Goal: Task Accomplishment & Management: Manage account settings

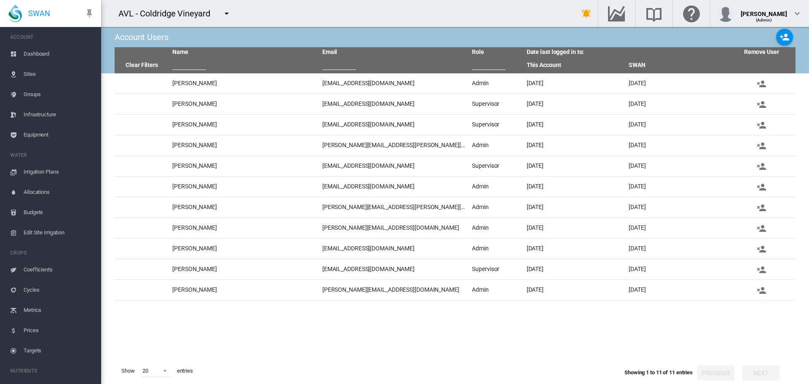
scroll to position [152, 0]
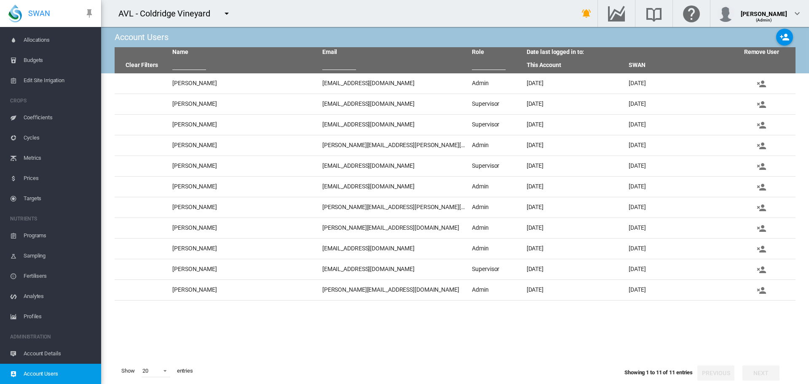
click at [226, 14] on md-icon "icon-menu-down" at bounding box center [227, 13] width 10 height 10
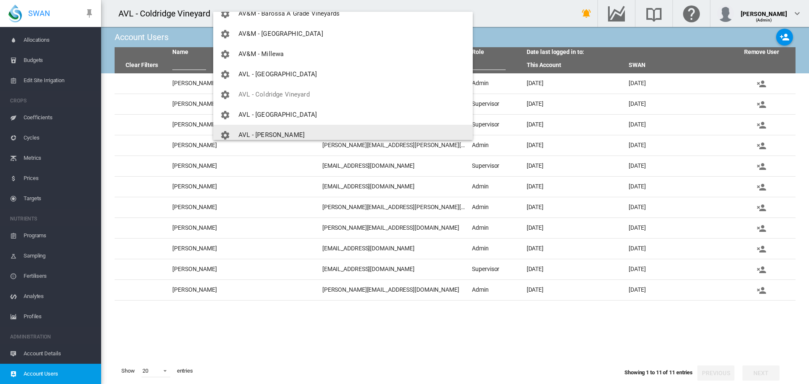
scroll to position [300, 0]
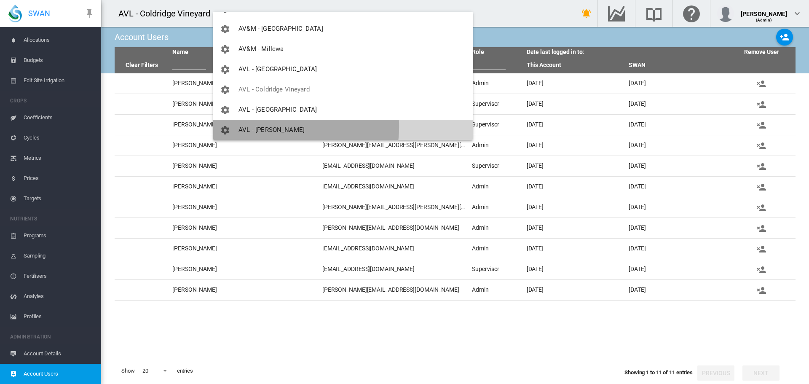
click at [278, 126] on span "AVL - [PERSON_NAME]" at bounding box center [271, 130] width 66 height 8
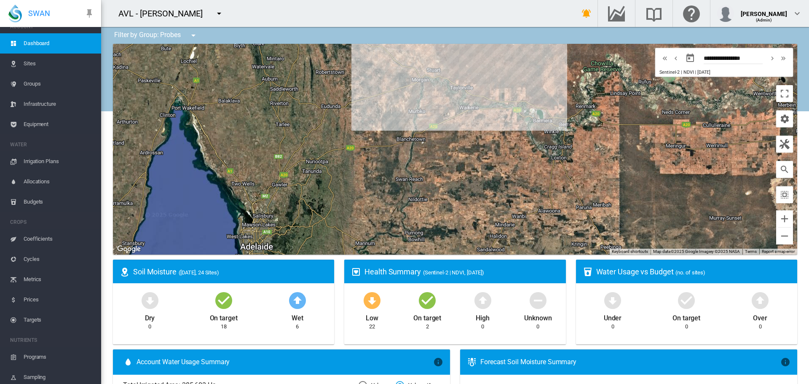
scroll to position [5, 0]
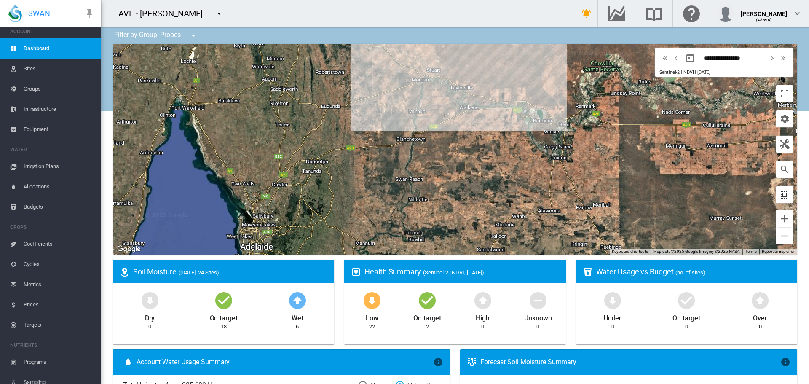
click at [779, 193] on md-icon "icon-select-all" at bounding box center [784, 195] width 10 height 10
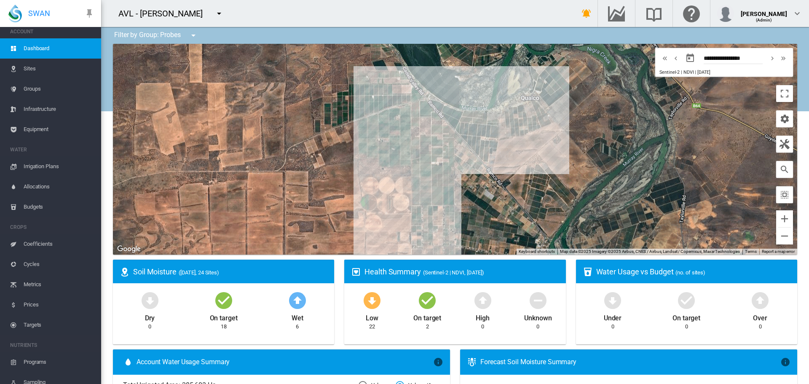
click at [30, 68] on span "Sites" at bounding box center [59, 69] width 71 height 20
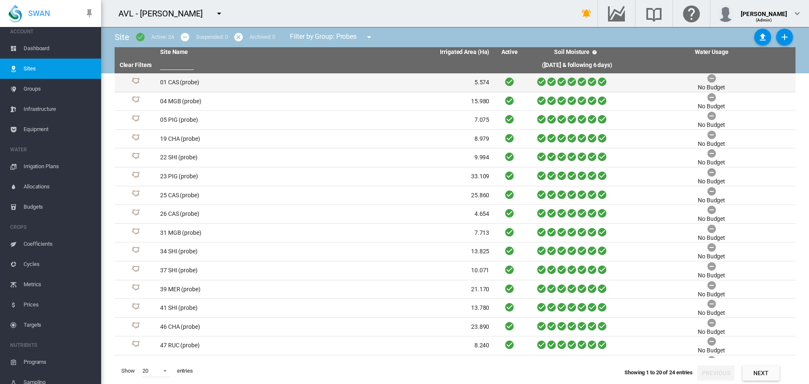
click at [192, 83] on td "01 CAS (probe)" at bounding box center [241, 82] width 168 height 19
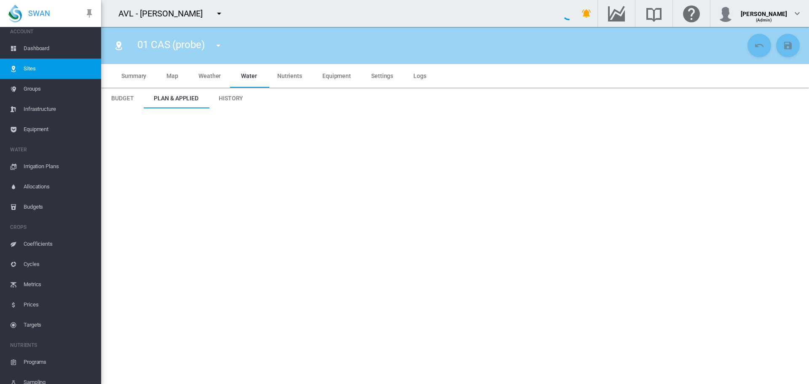
type input "*****"
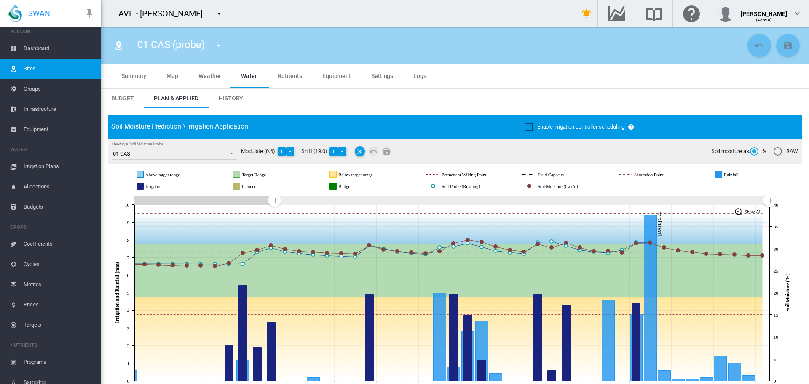
drag, startPoint x: 577, startPoint y: 200, endPoint x: 274, endPoint y: 200, distance: 303.2
click at [274, 200] on rect "Zoom chart using cursor arrows" at bounding box center [275, 201] width 11 height 8
click at [221, 43] on md-icon "icon-menu-down" at bounding box center [218, 45] width 10 height 10
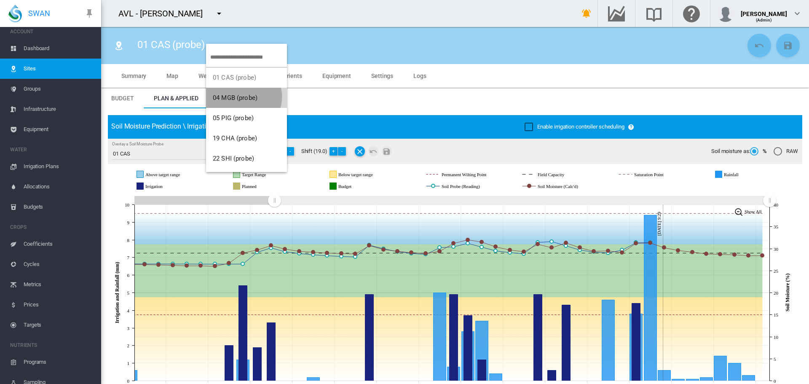
click at [242, 97] on span "04 MGB (probe)" at bounding box center [235, 98] width 45 height 8
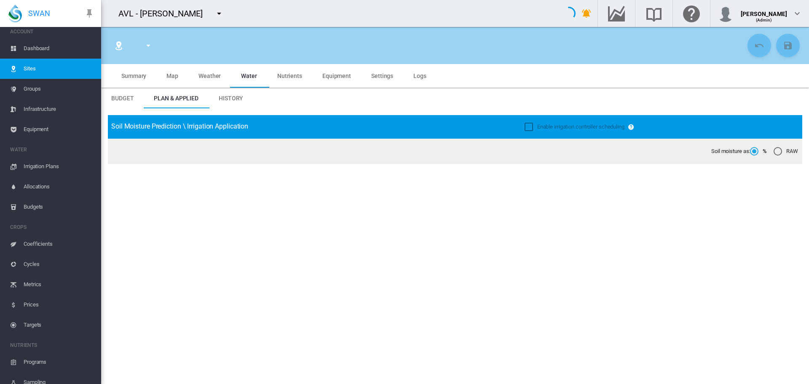
type input "**********"
type input "*****"
type input "*********"
type input "**"
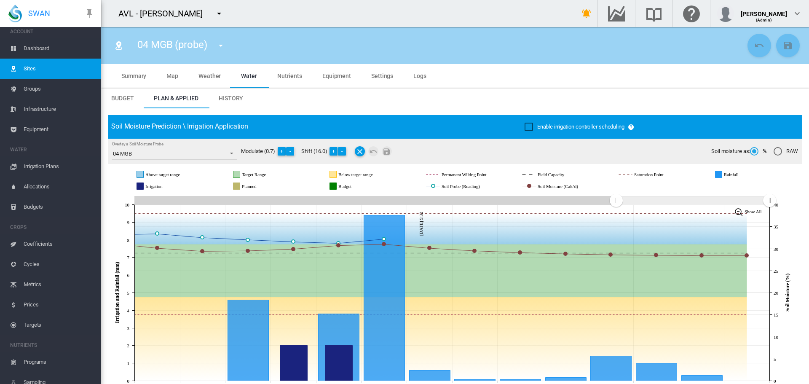
click at [221, 45] on md-icon "icon-menu-down" at bounding box center [221, 45] width 10 height 10
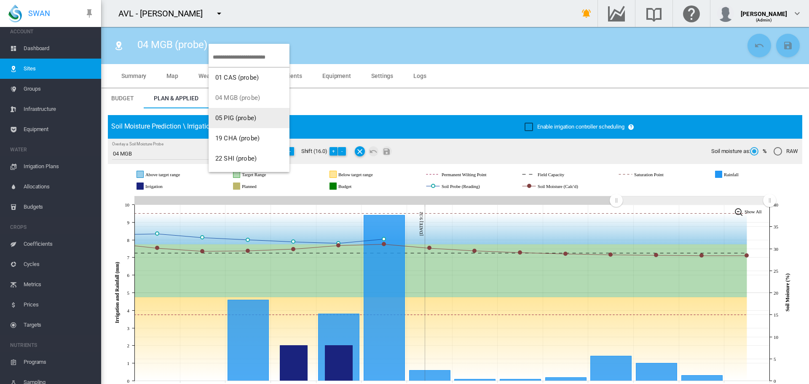
click at [235, 120] on span "05 PIG (probe)" at bounding box center [235, 118] width 41 height 8
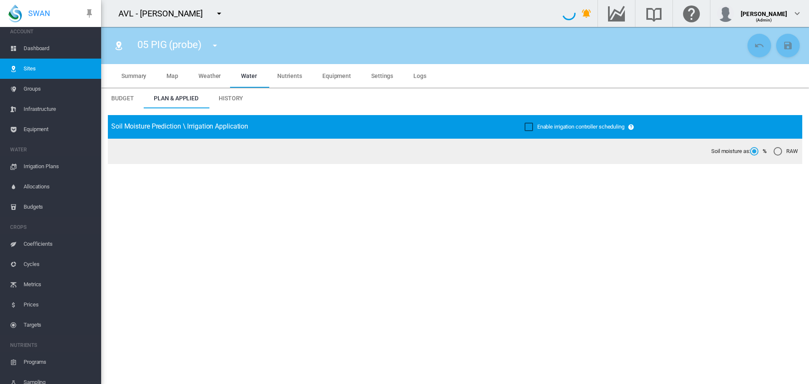
type input "*****"
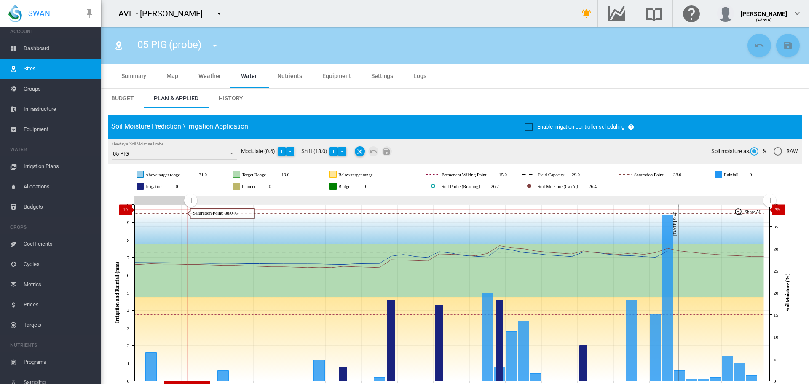
drag, startPoint x: 616, startPoint y: 200, endPoint x: 190, endPoint y: 209, distance: 425.9
click at [190, 209] on icon "JavaScript chart by amCharts 3.21.15 Jul 29 Aug 01 Aug 04 Aug 07 Aug 10 Aug 13 …" at bounding box center [452, 293] width 688 height 198
click at [216, 47] on md-icon "icon-menu-down" at bounding box center [215, 45] width 10 height 10
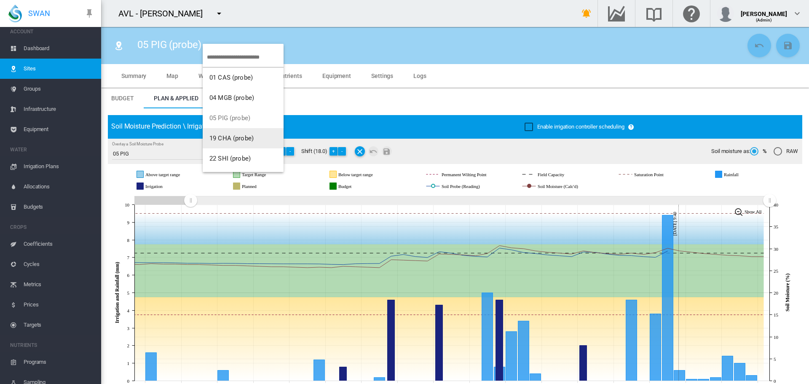
click at [231, 139] on span "19 CHA (probe)" at bounding box center [231, 138] width 44 height 8
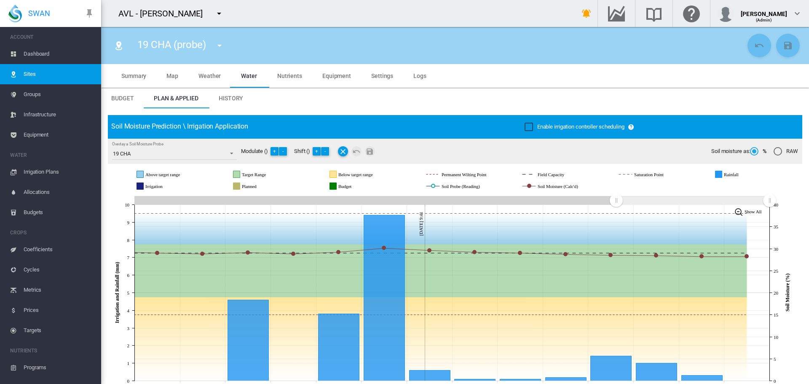
scroll to position [5, 0]
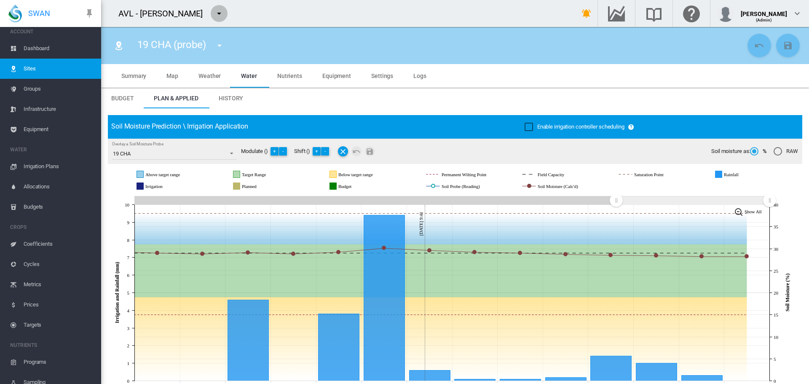
click at [217, 13] on md-icon "icon-menu-down" at bounding box center [219, 13] width 10 height 10
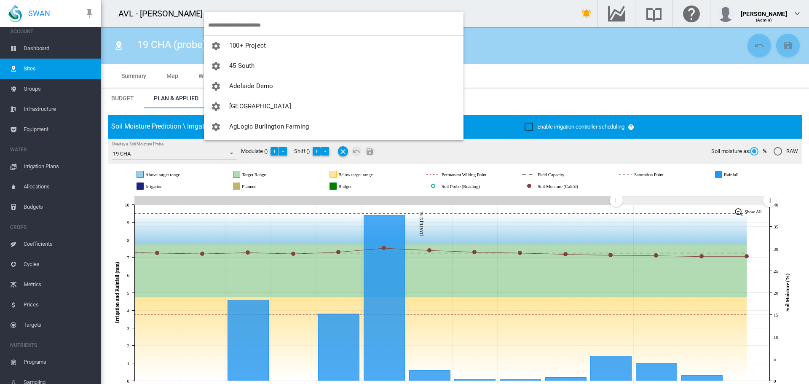
click at [231, 28] on input "search" at bounding box center [335, 25] width 255 height 20
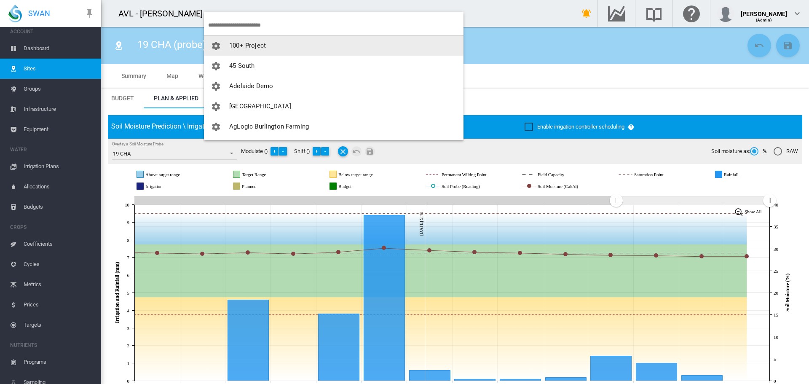
click at [254, 28] on input "search" at bounding box center [335, 25] width 255 height 20
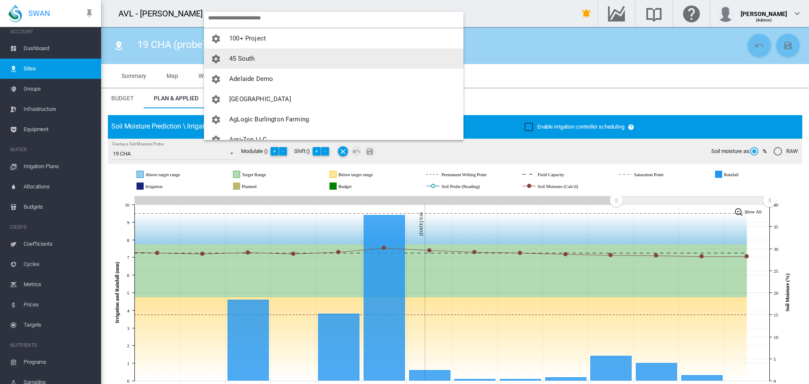
scroll to position [0, 0]
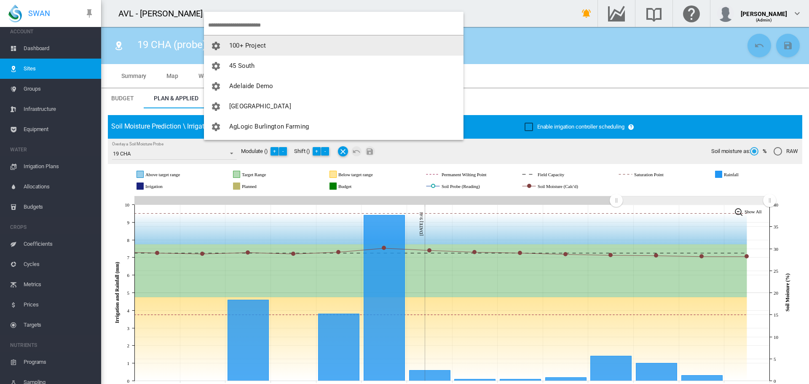
click at [244, 25] on input "search" at bounding box center [335, 25] width 255 height 20
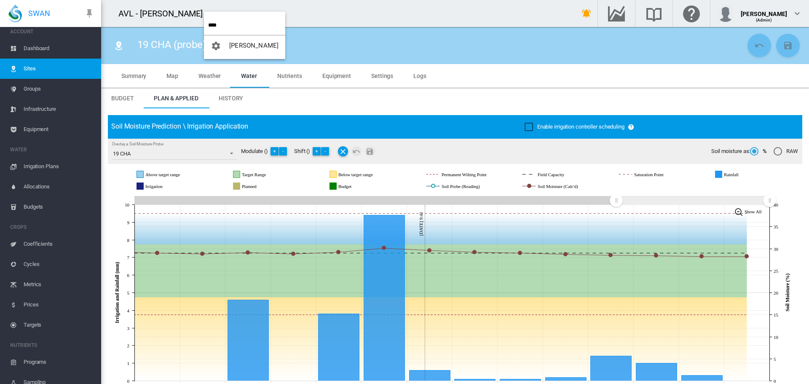
drag, startPoint x: 199, startPoint y: 24, endPoint x: 184, endPoint y: 25, distance: 15.2
click at [184, 25] on body "SWAN ACCOUNT Dashboard Sites Groups Infrastructure Equipment WATER" at bounding box center [404, 192] width 809 height 384
type input "******"
click at [243, 45] on span "Cobram Estate" at bounding box center [250, 46] width 43 height 8
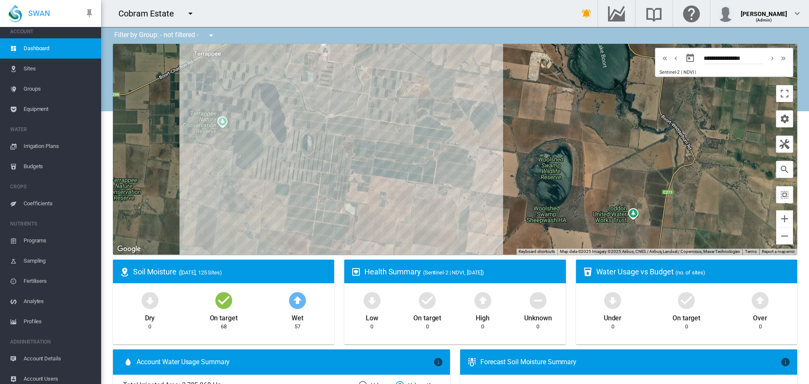
click at [32, 68] on span "Sites" at bounding box center [59, 69] width 71 height 20
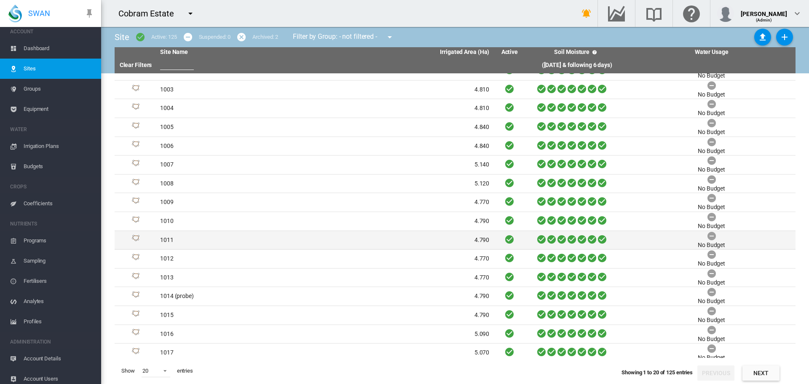
scroll to position [91, 0]
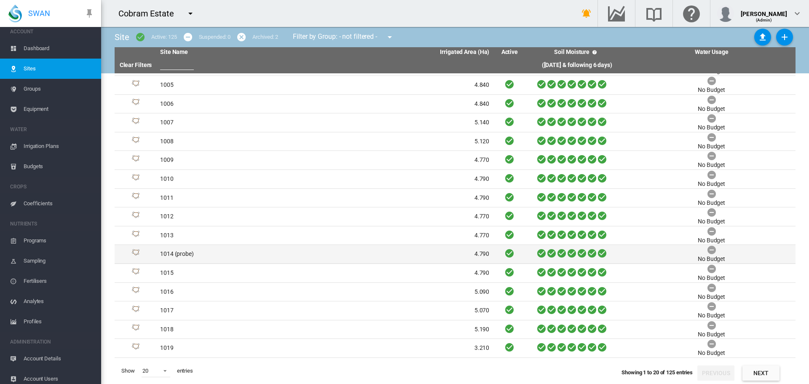
click at [171, 253] on td "1014 (probe)" at bounding box center [241, 254] width 168 height 19
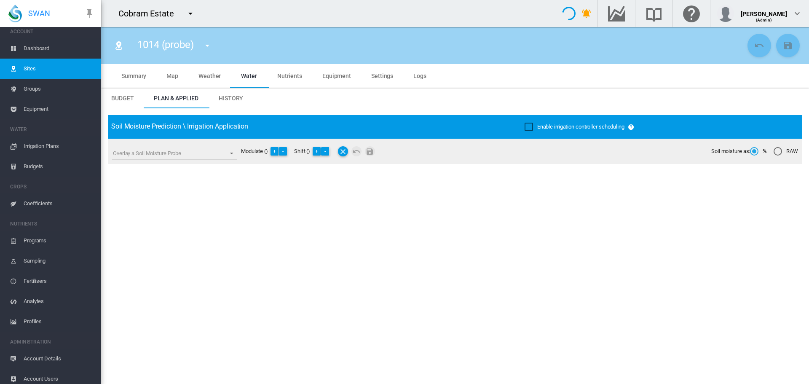
type input "****"
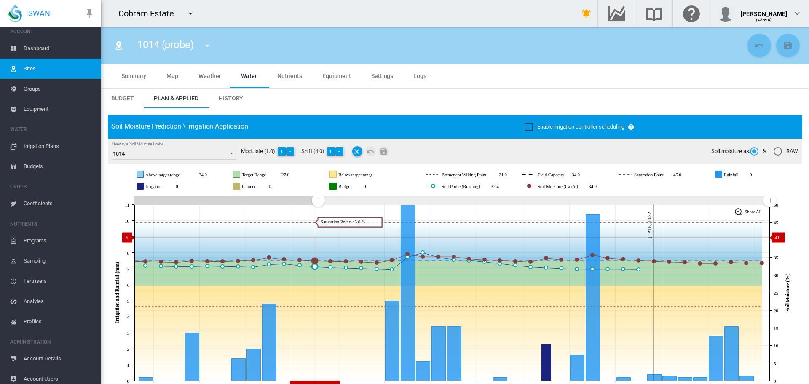
drag, startPoint x: 613, startPoint y: 201, endPoint x: 318, endPoint y: 237, distance: 297.0
click at [318, 237] on icon "JavaScript chart by amCharts 3.21.15 Aug 10 Aug 13 Aug 16 Aug 19 Aug 22 Aug 25 …" at bounding box center [452, 293] width 688 height 198
click at [331, 150] on button "+" at bounding box center [331, 151] width 8 height 8
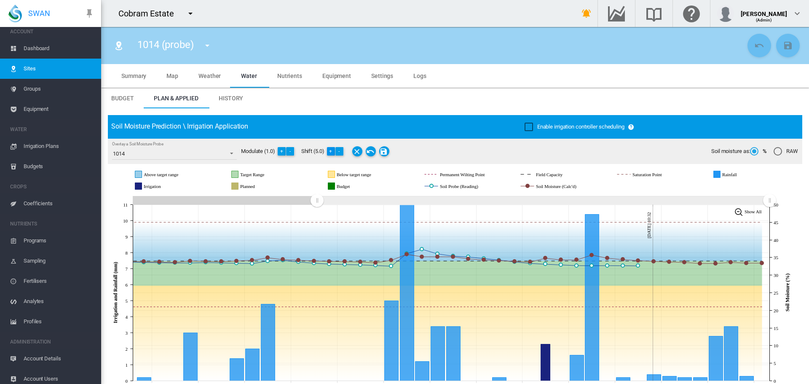
click at [331, 150] on button "+" at bounding box center [331, 151] width 8 height 8
click at [385, 152] on md-icon "Save Changes" at bounding box center [384, 151] width 10 height 10
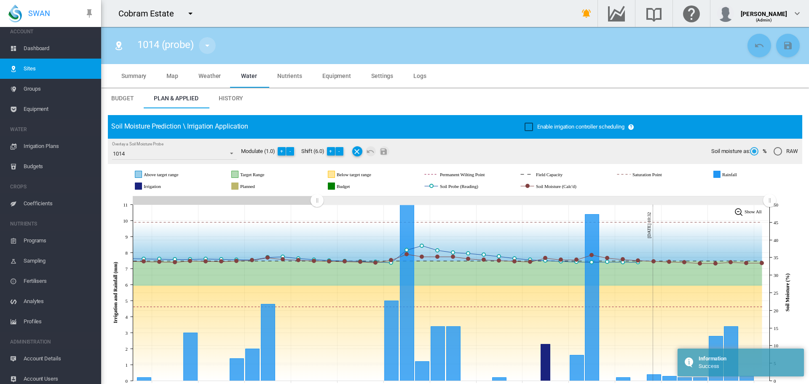
click at [211, 48] on md-icon "icon-menu-down" at bounding box center [207, 45] width 10 height 10
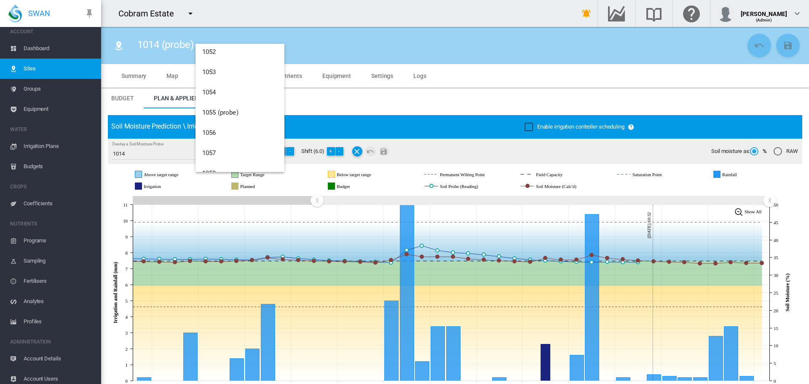
scroll to position [1065, 0]
click at [217, 123] on span "1055 (probe)" at bounding box center [220, 125] width 36 height 8
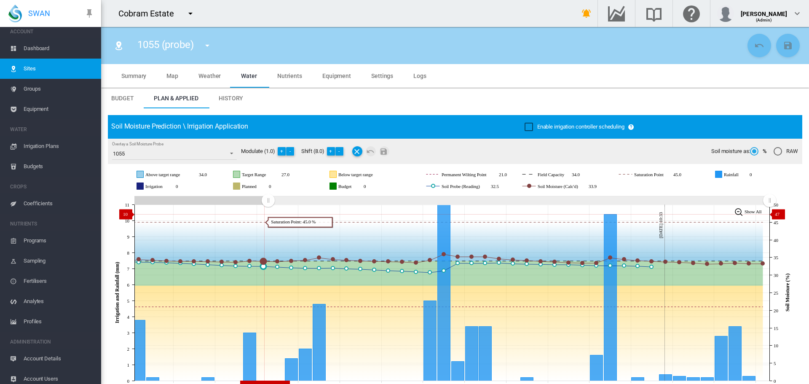
drag, startPoint x: 614, startPoint y: 200, endPoint x: 268, endPoint y: 214, distance: 346.5
click at [268, 214] on icon "JavaScript chart by amCharts 3.21.15 Aug 07 Aug 10 Aug 13 Aug 16 Aug 19 Aug 22 …" at bounding box center [452, 293] width 688 height 198
click at [331, 151] on button "+" at bounding box center [331, 151] width 8 height 8
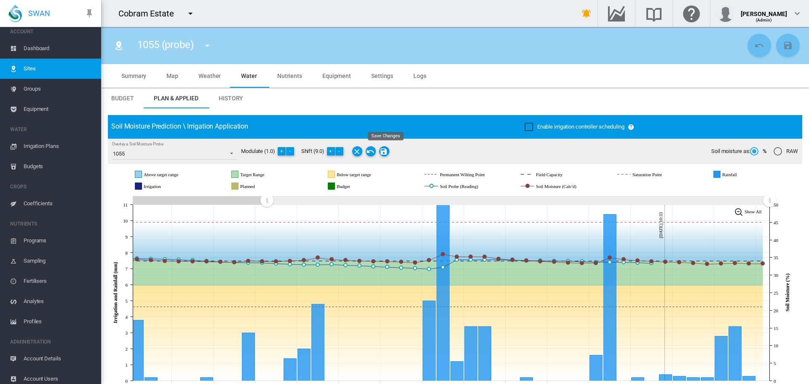
click at [386, 154] on md-icon "Save Changes" at bounding box center [384, 151] width 10 height 10
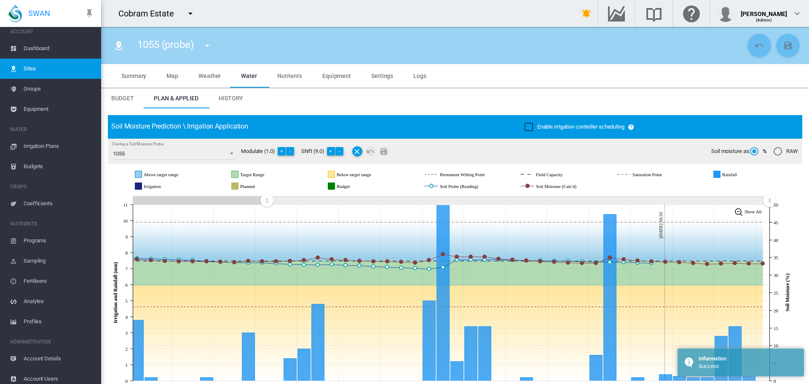
click at [43, 145] on span "Irrigation Plans" at bounding box center [59, 146] width 71 height 20
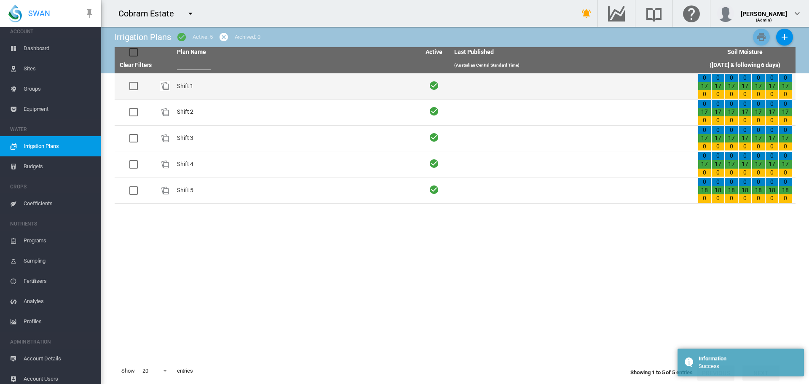
click at [186, 83] on td "Shift 1" at bounding box center [295, 86] width 243 height 26
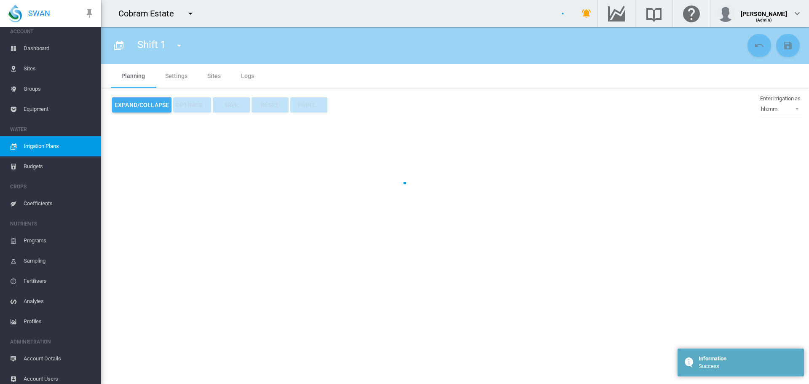
type input "*******"
type input "*"
type input "*****"
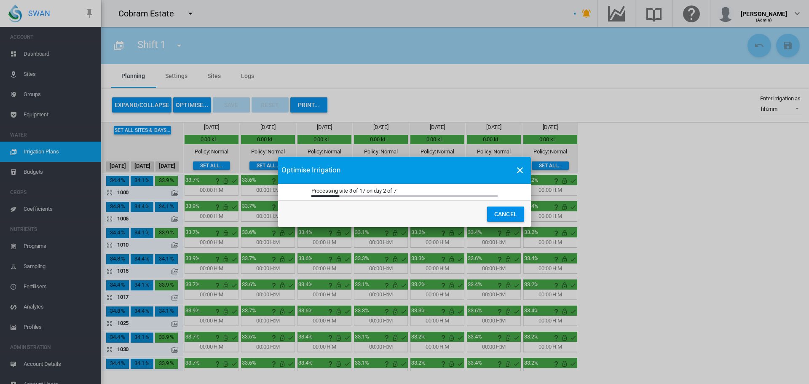
scroll to position [5, 0]
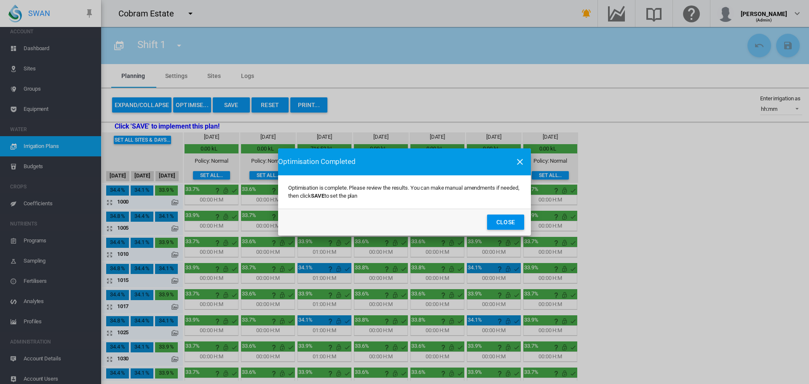
click at [510, 226] on button "Close" at bounding box center [505, 221] width 37 height 15
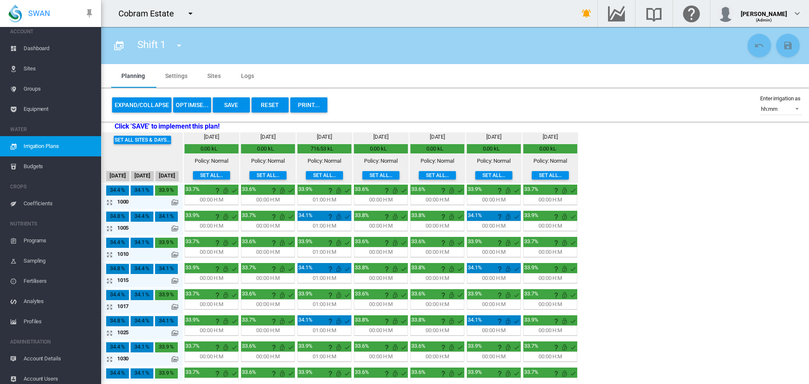
click at [270, 106] on button "Reset" at bounding box center [269, 104] width 37 height 15
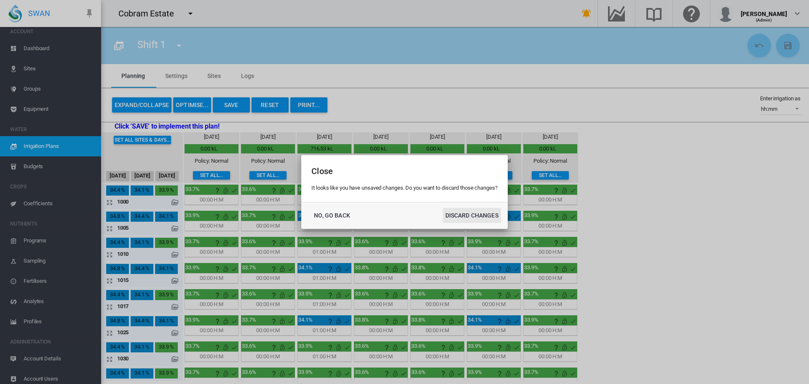
click at [465, 216] on button "DISCARD CHANGES" at bounding box center [472, 215] width 58 height 15
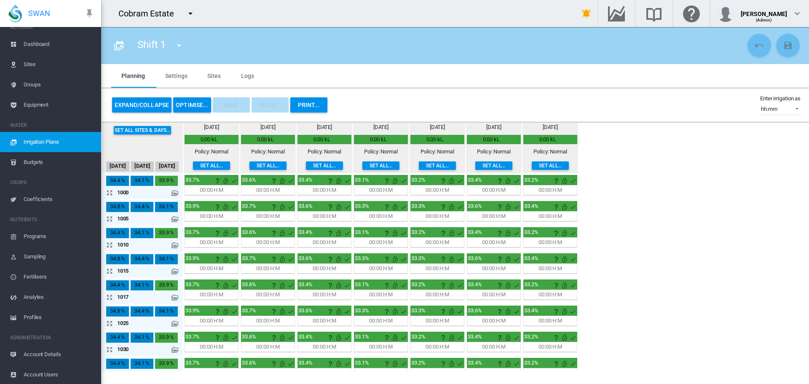
scroll to position [11, 0]
drag, startPoint x: 32, startPoint y: 374, endPoint x: 43, endPoint y: 367, distance: 13.1
click at [32, 374] on span "Account Users" at bounding box center [59, 373] width 71 height 20
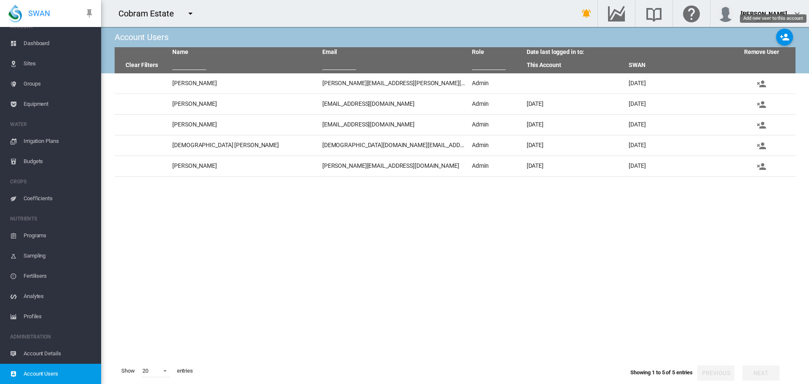
click at [782, 38] on md-icon "icon-account-plus" at bounding box center [784, 37] width 10 height 10
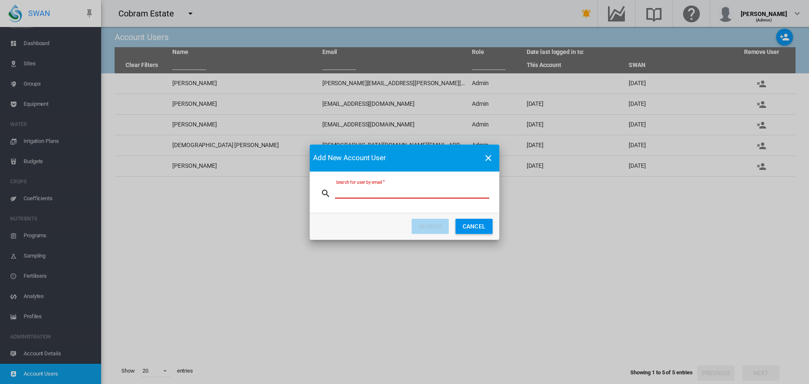
click at [360, 193] on input "Search for user by email" at bounding box center [412, 192] width 154 height 13
paste input "**********"
type input "**********"
click at [430, 224] on button "SEARCH" at bounding box center [429, 226] width 37 height 15
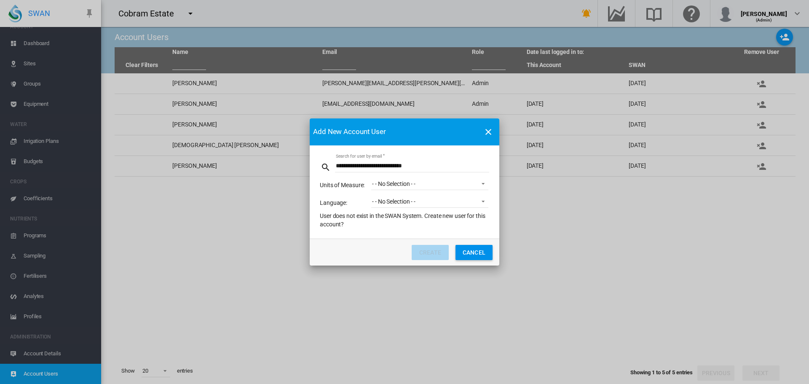
click at [412, 188] on span "- - No Selection - -" at bounding box center [423, 184] width 102 height 8
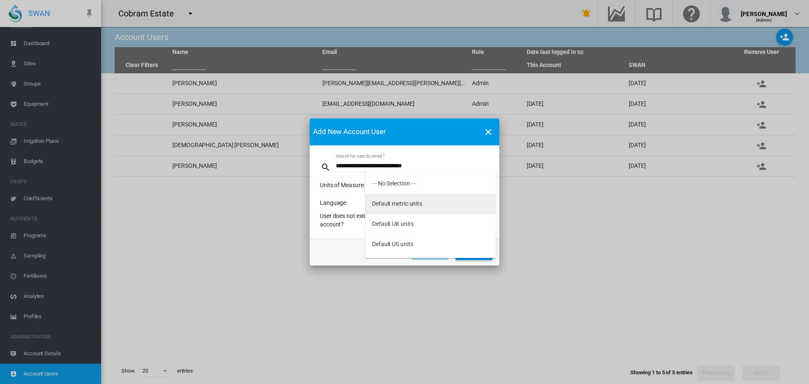
click at [405, 200] on div "Default metric units" at bounding box center [397, 204] width 50 height 8
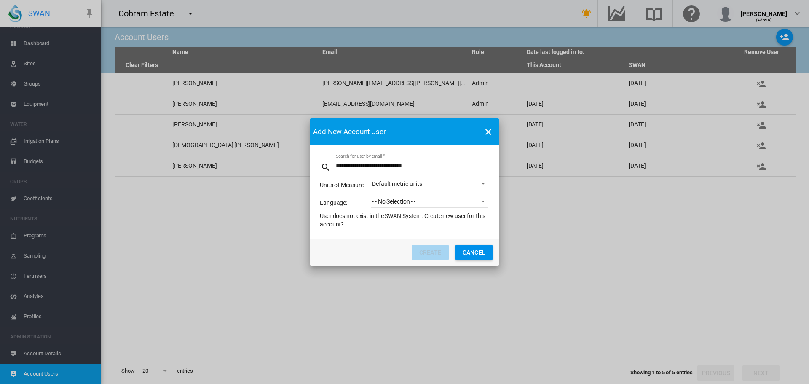
click at [403, 203] on div "- - No Selection - -" at bounding box center [393, 201] width 43 height 7
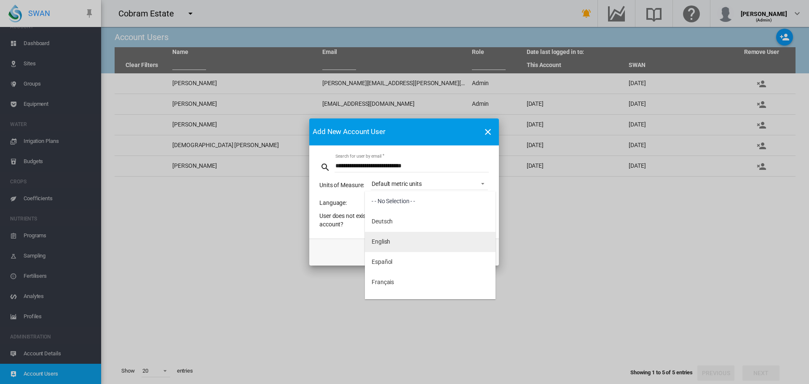
click at [388, 240] on div "English" at bounding box center [380, 242] width 19 height 8
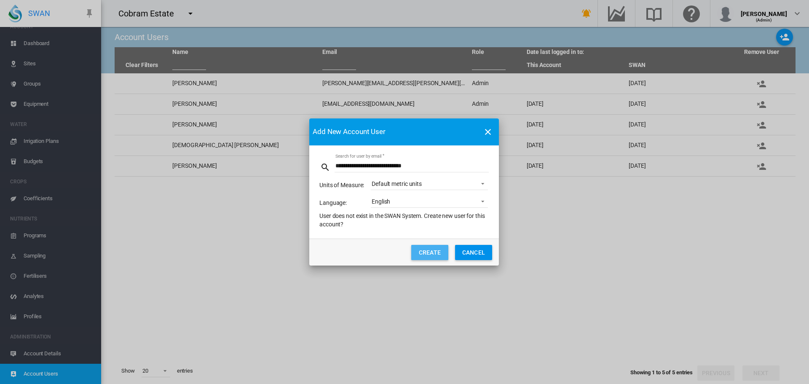
click at [430, 253] on button "CREATE" at bounding box center [429, 252] width 37 height 15
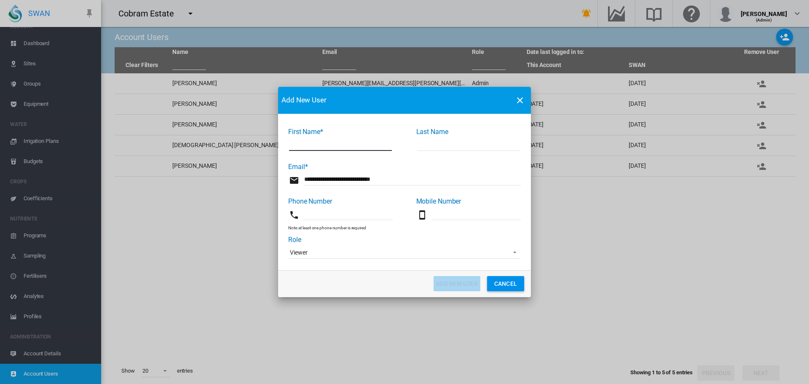
click at [375, 254] on span "Viewer" at bounding box center [398, 252] width 216 height 8
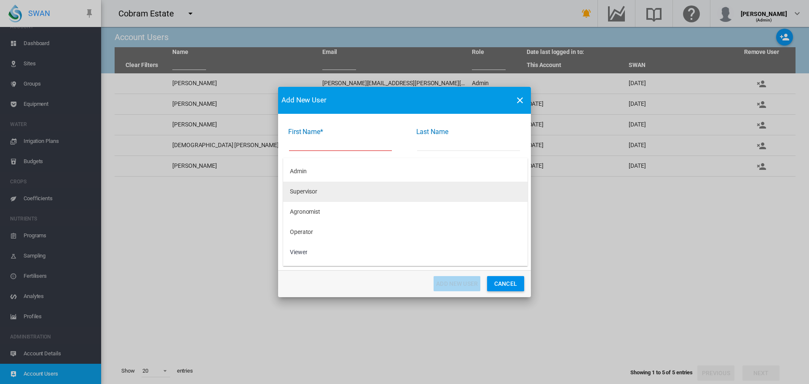
click at [324, 194] on md-option "Supervisor" at bounding box center [405, 192] width 244 height 20
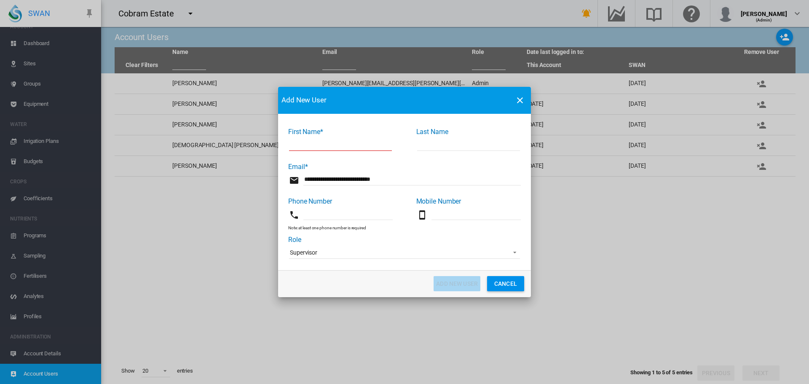
click at [345, 145] on input "First Name* ..." at bounding box center [340, 144] width 103 height 13
type input "******"
click at [425, 147] on input "First Name* ..." at bounding box center [468, 144] width 103 height 13
type input "******"
click at [329, 214] on input "First Name* ..." at bounding box center [347, 213] width 89 height 13
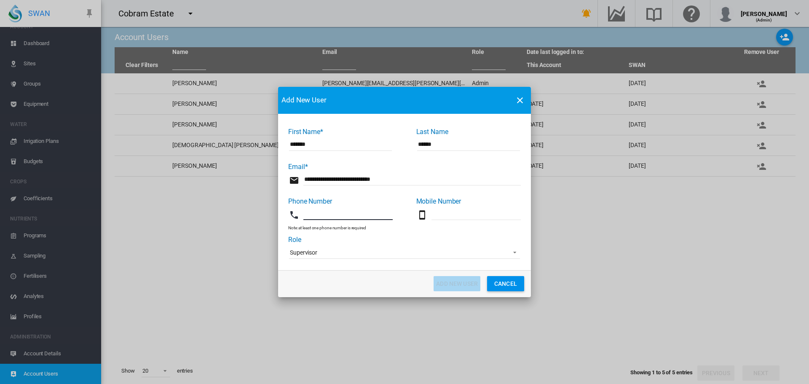
type input "*"
click at [452, 285] on button "Add New User" at bounding box center [456, 283] width 47 height 15
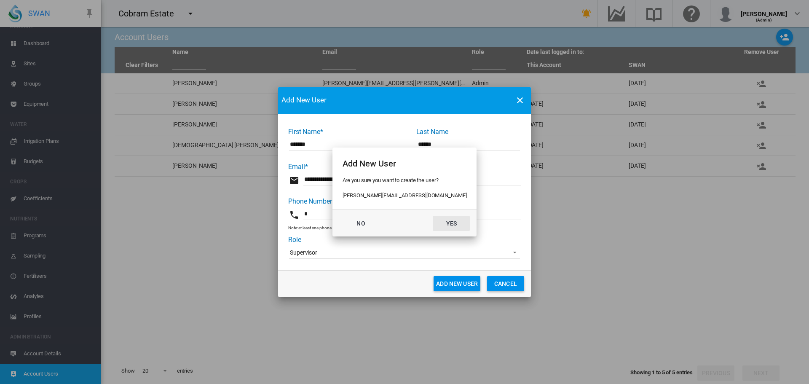
click at [438, 223] on button "Yes" at bounding box center [451, 223] width 37 height 15
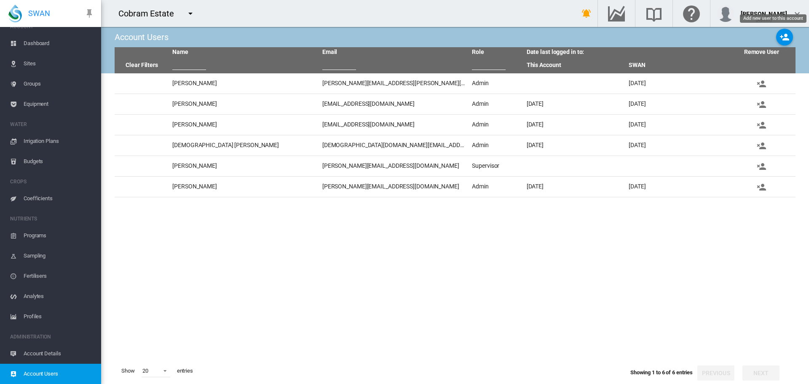
click at [781, 39] on md-icon "icon-account-plus" at bounding box center [784, 37] width 10 height 10
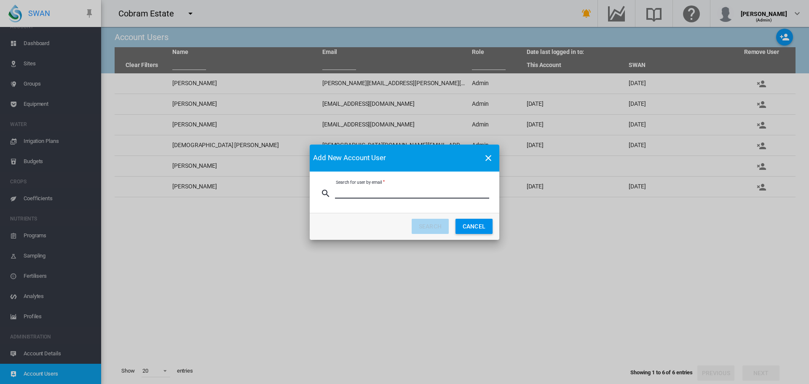
click at [364, 194] on input "Search for user by email" at bounding box center [412, 192] width 154 height 13
paste input "**********"
type input "**********"
click at [426, 227] on button "SEARCH" at bounding box center [429, 226] width 37 height 15
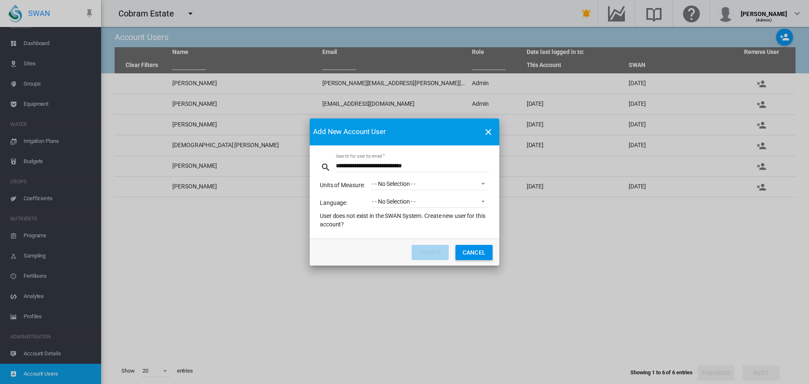
click at [415, 185] on div "- - No Selection - -" at bounding box center [393, 183] width 43 height 7
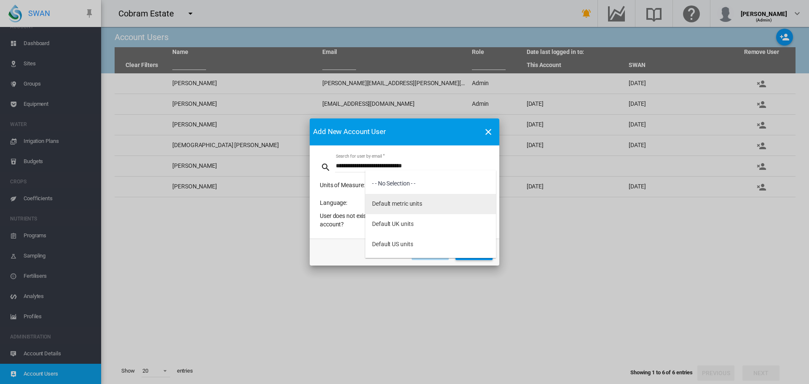
click at [405, 202] on div "Default metric units" at bounding box center [397, 204] width 50 height 8
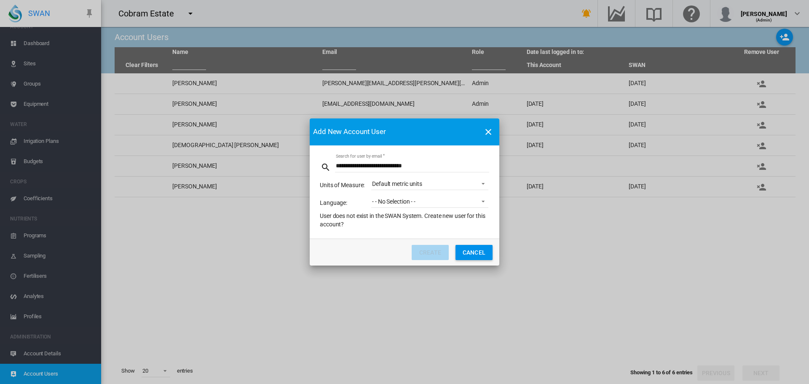
click at [405, 202] on div "- - No Selection - -" at bounding box center [393, 201] width 43 height 7
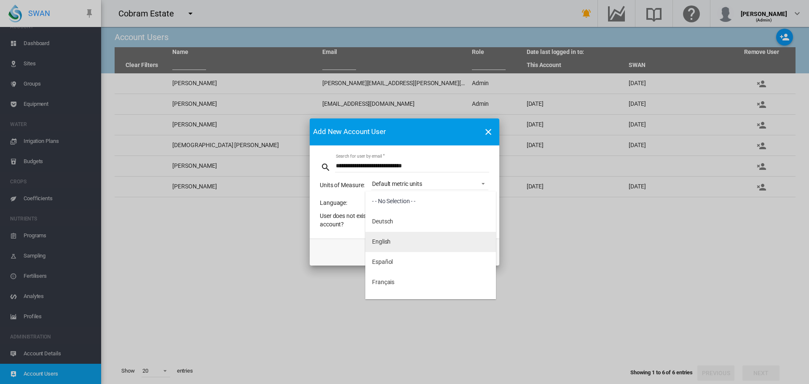
click at [387, 239] on div "English" at bounding box center [381, 242] width 19 height 8
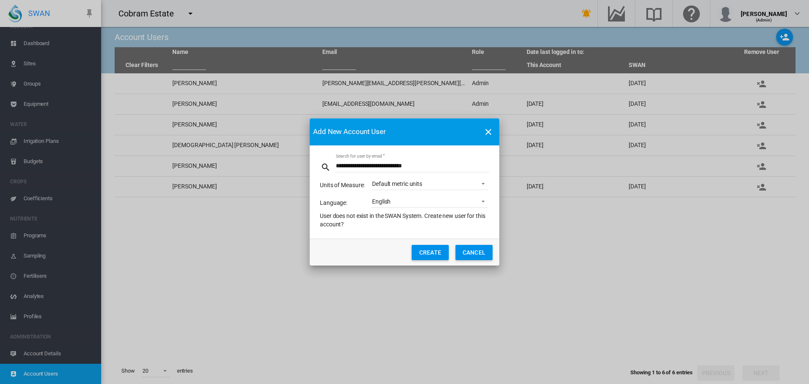
click at [425, 251] on button "CREATE" at bounding box center [429, 252] width 37 height 15
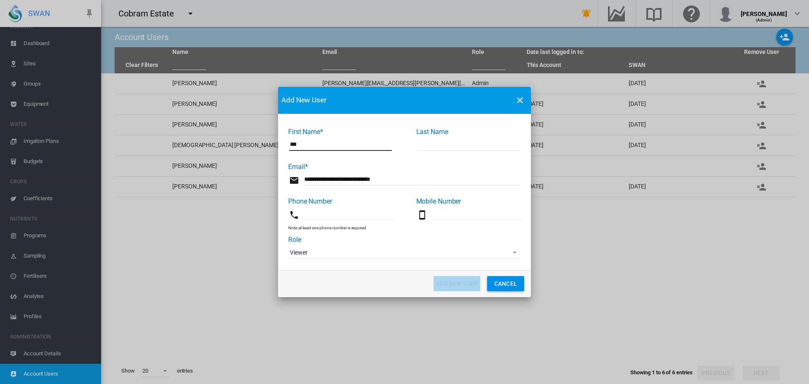
type input "***"
click at [440, 145] on input "First Name* ..." at bounding box center [468, 144] width 103 height 13
type input "******"
click at [318, 253] on span "Viewer" at bounding box center [398, 252] width 216 height 8
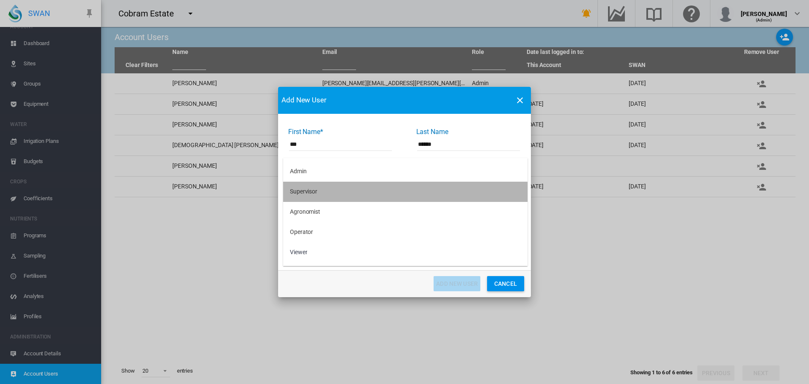
click at [326, 195] on md-option "Supervisor" at bounding box center [405, 192] width 244 height 20
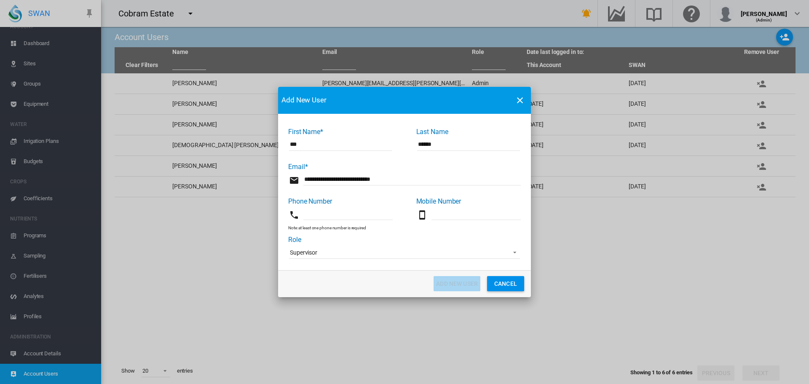
click at [324, 217] on input "First Name* ..." at bounding box center [347, 213] width 89 height 13
type input "*"
click at [445, 285] on button "Add New User" at bounding box center [456, 283] width 47 height 15
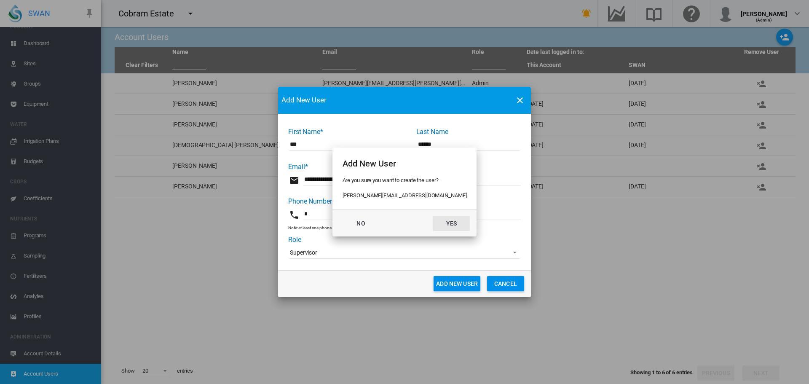
click at [437, 222] on button "Yes" at bounding box center [451, 223] width 37 height 15
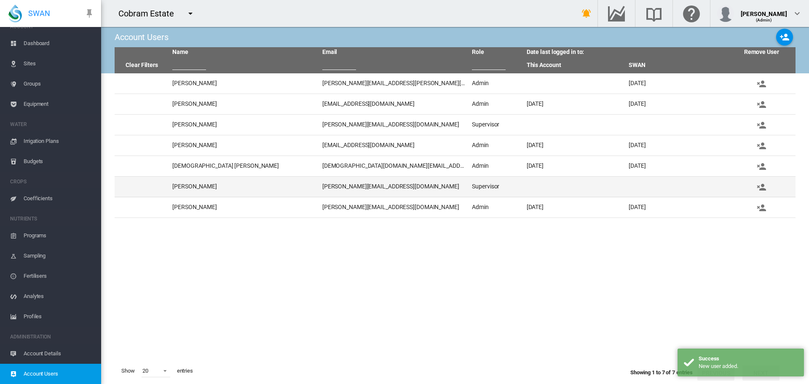
click at [200, 186] on td "[PERSON_NAME]" at bounding box center [244, 186] width 150 height 20
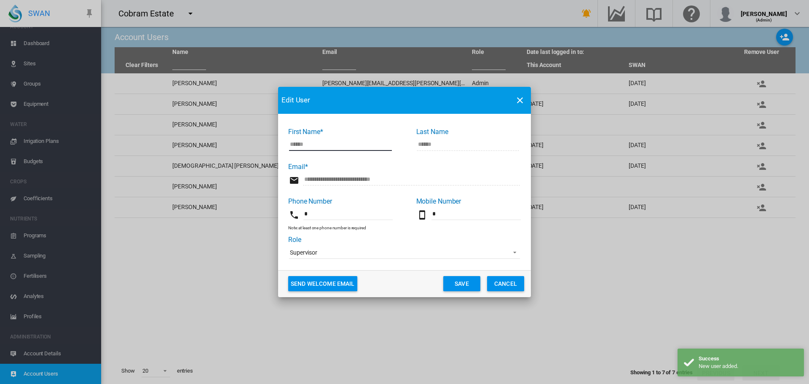
click at [342, 282] on button "Send Welcome Email" at bounding box center [322, 283] width 69 height 15
click at [459, 282] on button "Save" at bounding box center [461, 283] width 37 height 15
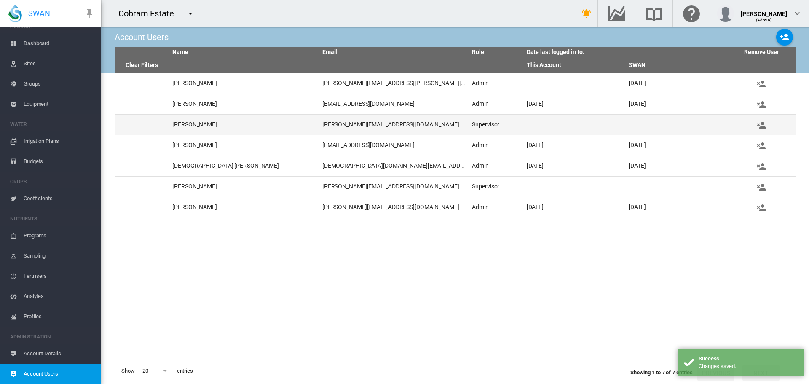
click at [197, 123] on td "[PERSON_NAME]" at bounding box center [244, 125] width 150 height 20
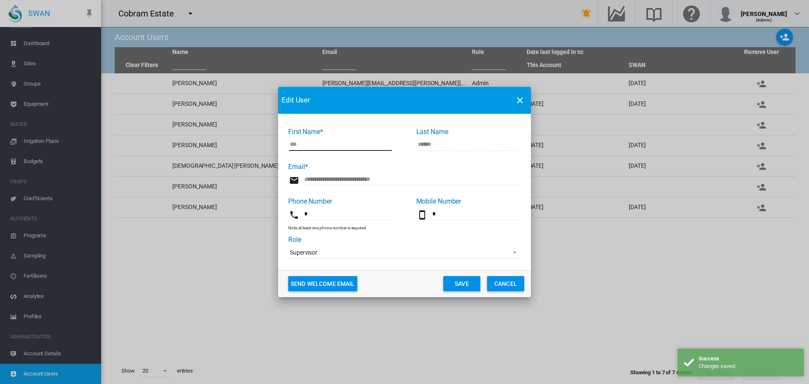
click at [328, 283] on button "Send Welcome Email" at bounding box center [322, 283] width 69 height 15
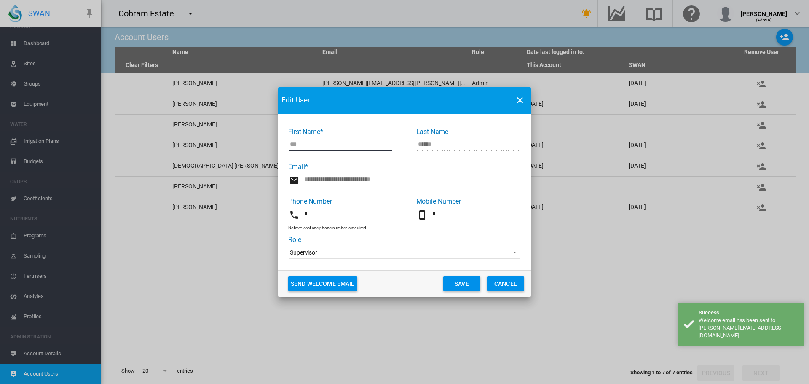
click at [459, 282] on button "Save" at bounding box center [461, 283] width 37 height 15
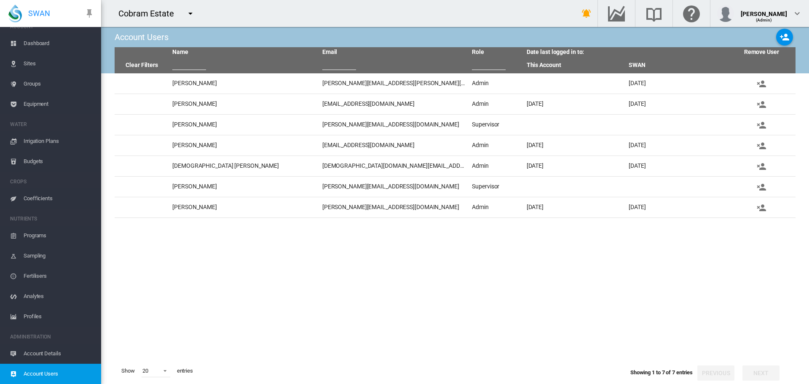
click at [189, 15] on md-icon "icon-menu-down" at bounding box center [190, 13] width 10 height 10
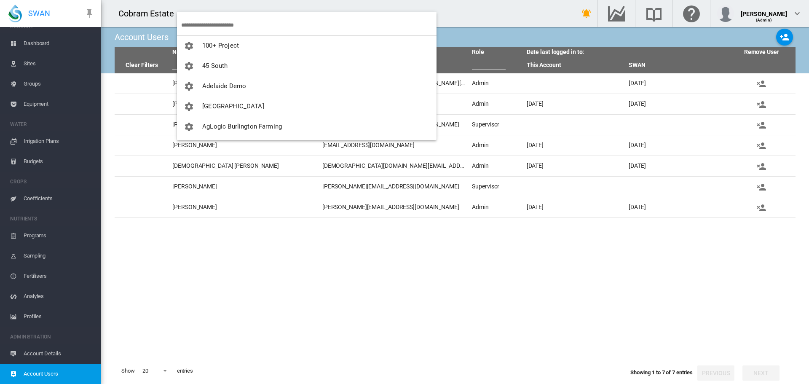
click at [200, 24] on input "search" at bounding box center [308, 25] width 255 height 20
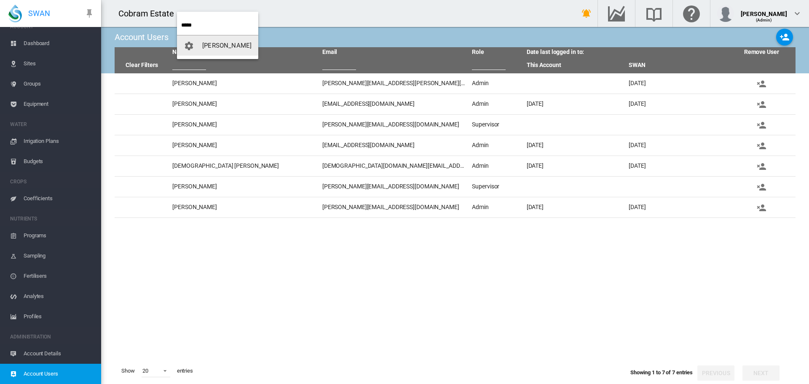
type input "****"
click at [226, 49] on button "[PERSON_NAME]" at bounding box center [217, 45] width 81 height 20
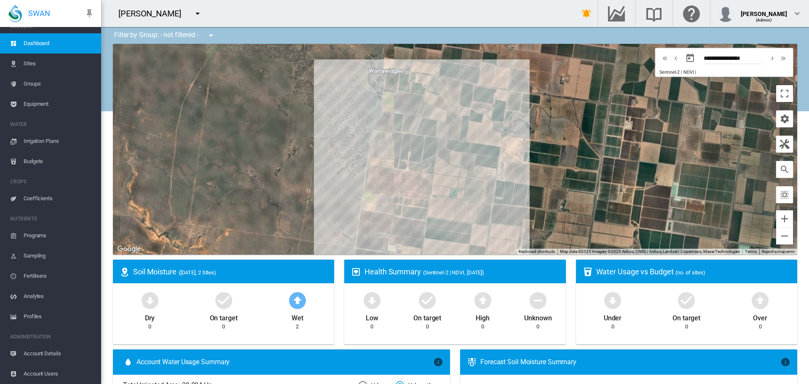
click at [39, 106] on span "Equipment" at bounding box center [59, 104] width 71 height 20
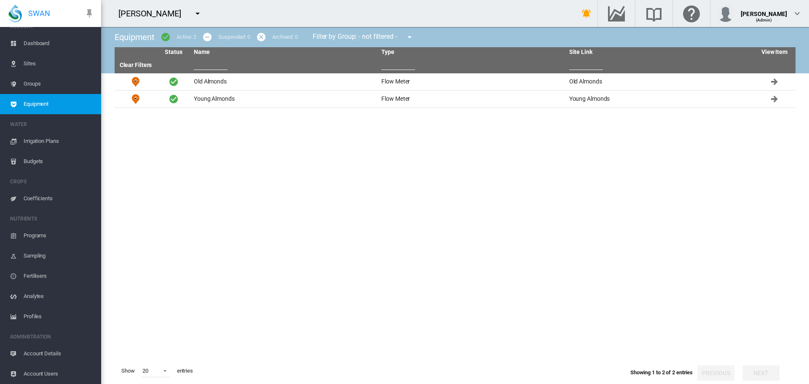
click at [43, 353] on span "Account Details" at bounding box center [59, 353] width 71 height 20
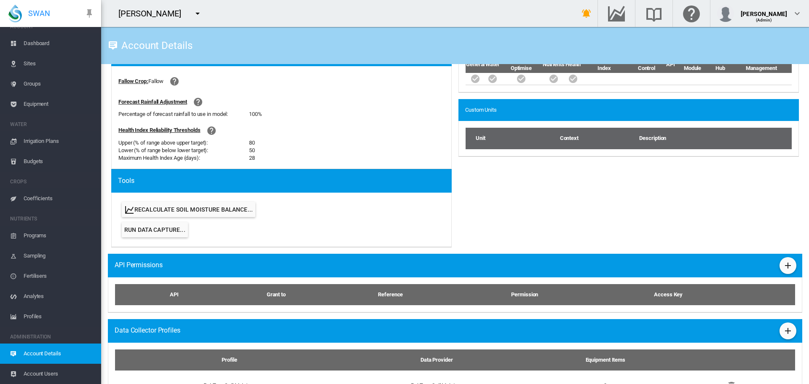
scroll to position [354, 0]
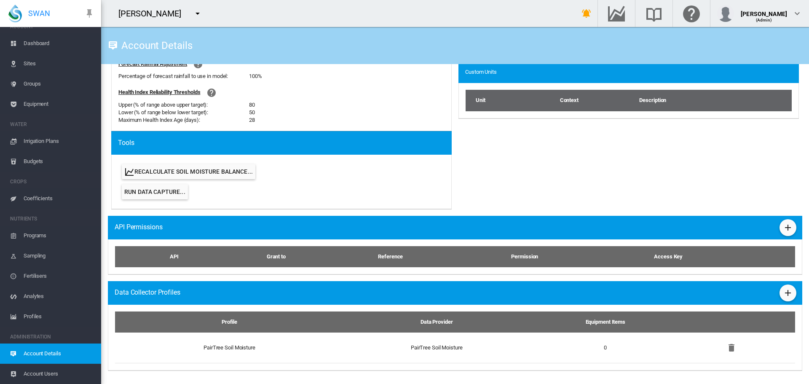
click at [33, 66] on span "Sites" at bounding box center [59, 63] width 71 height 20
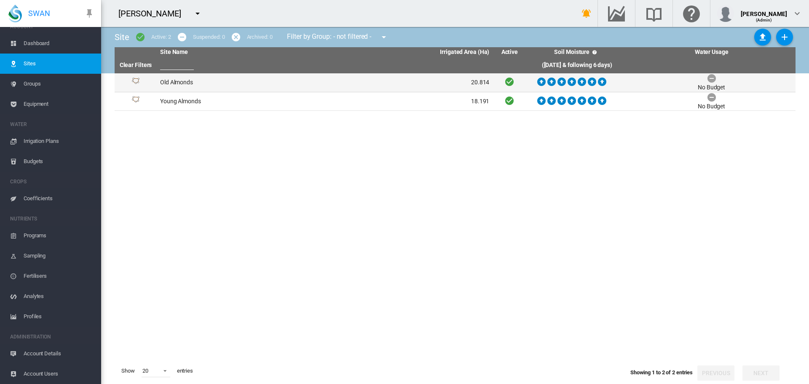
click at [165, 83] on td "Old Almonds" at bounding box center [241, 82] width 168 height 19
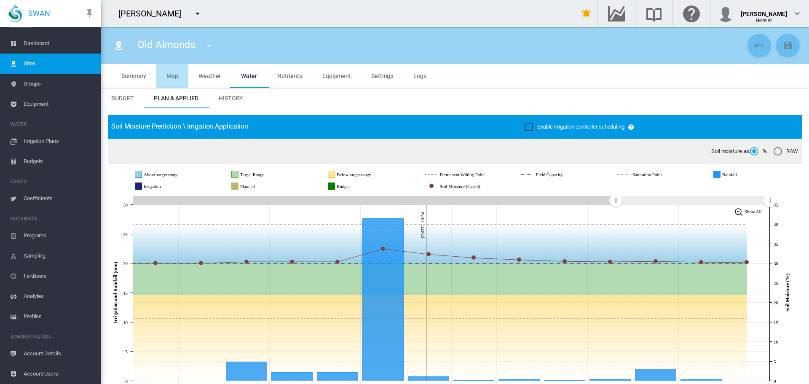
click at [176, 77] on span "Map" at bounding box center [172, 75] width 12 height 7
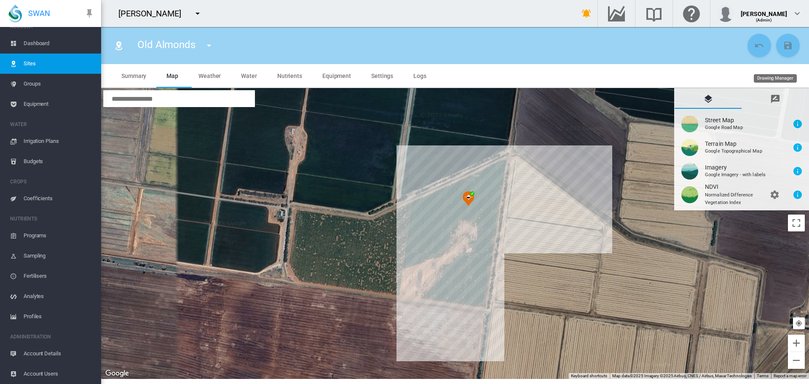
click at [774, 96] on md-icon "icon-message-draw" at bounding box center [775, 99] width 10 height 10
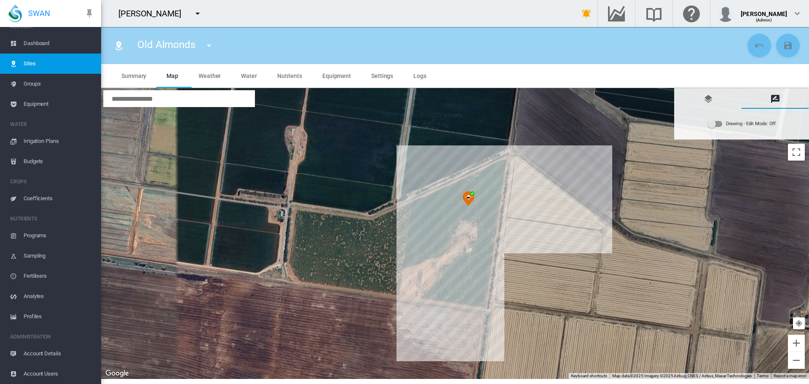
click at [721, 126] on div "Drawing - Edit Mode:\a Off" at bounding box center [715, 124] width 14 height 6
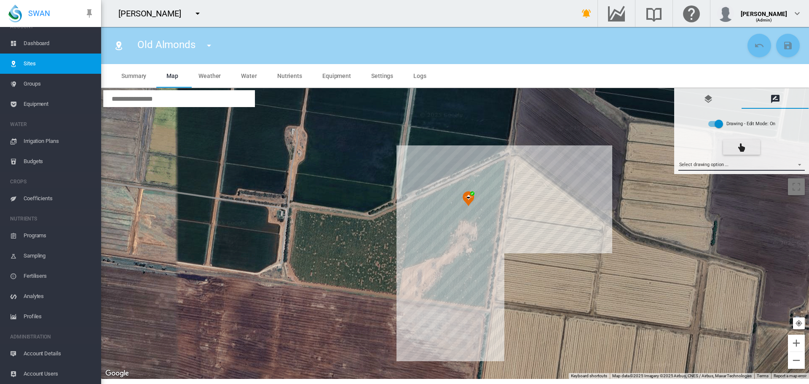
click at [801, 165] on md-select "Select drawing option ... None Site (IMU) Site Health Area Flow Meter Weather S…" at bounding box center [741, 164] width 127 height 13
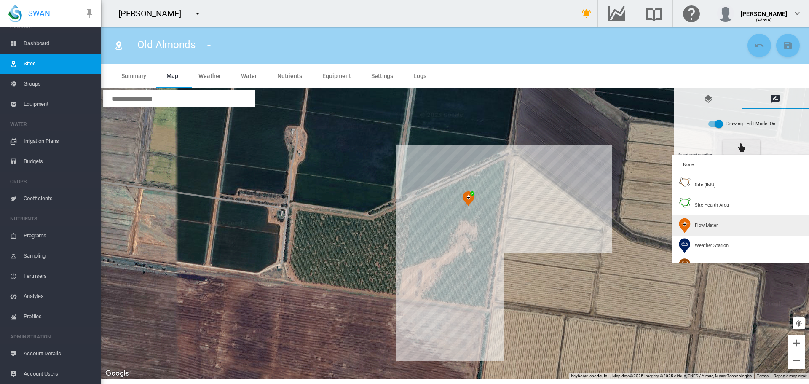
type input "*"
type input "**"
type input "******"
type input "***"
type input "****"
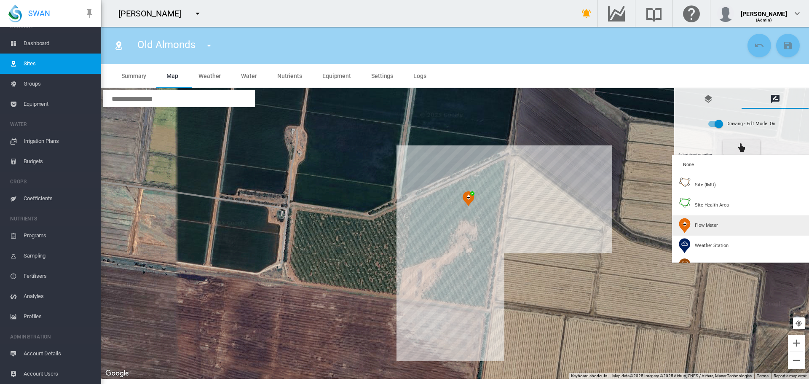
type input "******"
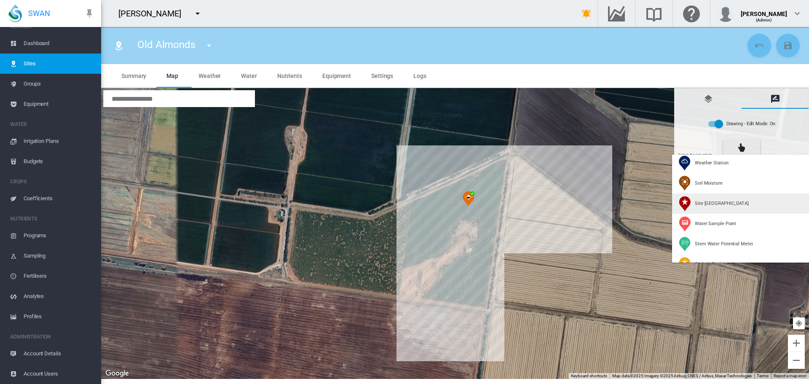
scroll to position [84, 0]
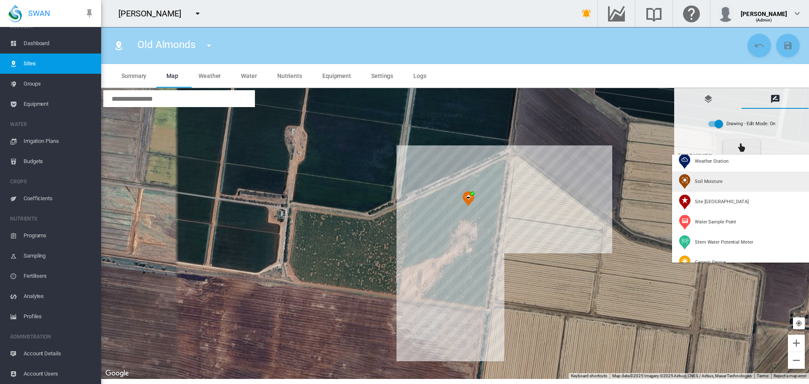
click at [708, 180] on span "Soil Moisture" at bounding box center [709, 181] width 28 height 6
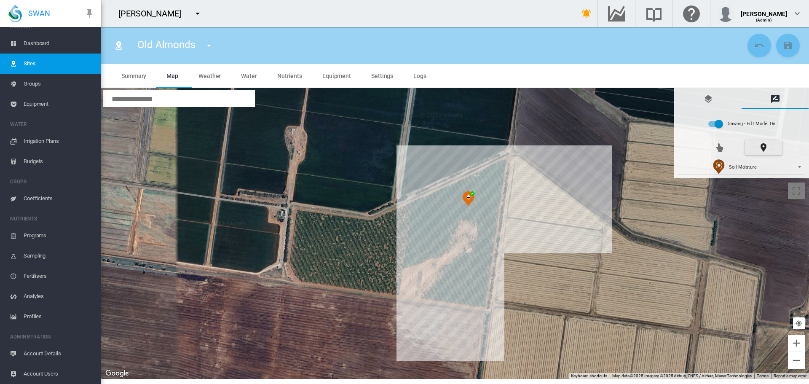
click at [435, 230] on div at bounding box center [455, 233] width 708 height 291
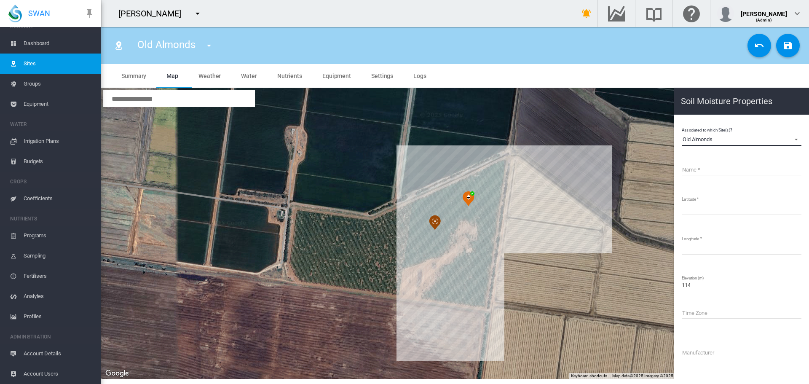
drag, startPoint x: 714, startPoint y: 139, endPoint x: 683, endPoint y: 127, distance: 33.6
click at [683, 127] on div "Associated to which Site(s)? [GEOGRAPHIC_DATA] [GEOGRAPHIC_DATA] Young Almonds …" at bounding box center [741, 285] width 121 height 321
copy div "Old Almonds"
click at [695, 167] on input "Name" at bounding box center [741, 169] width 120 height 13
paste input "**********"
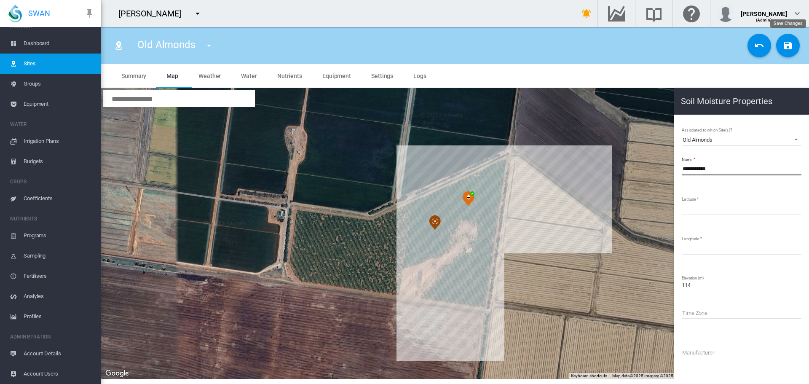
type input "**********"
click at [788, 43] on md-icon "icon-content-save" at bounding box center [788, 45] width 10 height 10
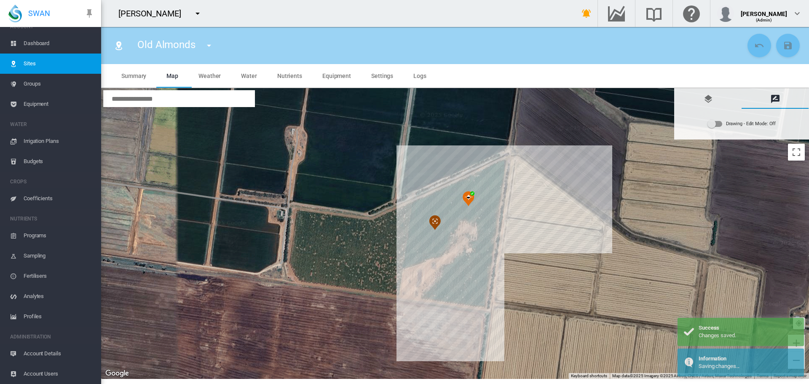
click at [207, 46] on md-icon "icon-menu-down" at bounding box center [209, 45] width 10 height 10
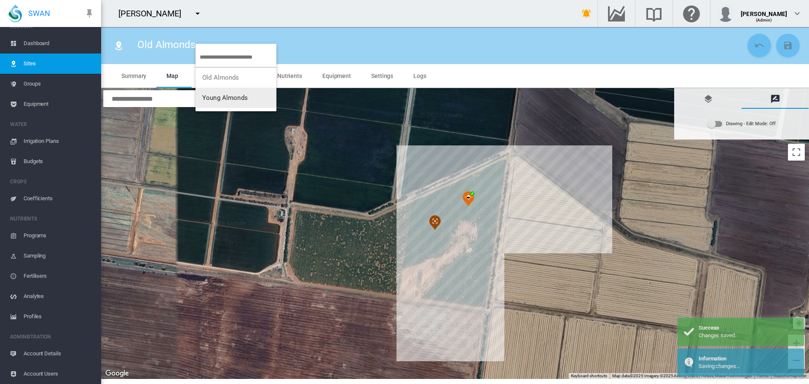
click at [217, 96] on span "Young Almonds" at bounding box center [224, 98] width 45 height 8
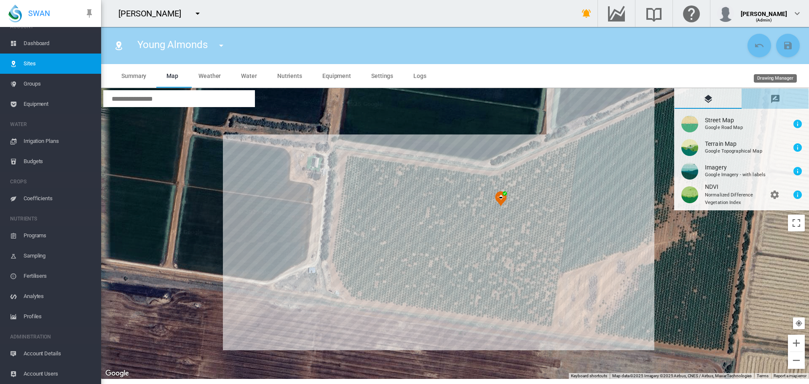
click at [773, 98] on md-icon "icon-message-draw" at bounding box center [775, 99] width 10 height 10
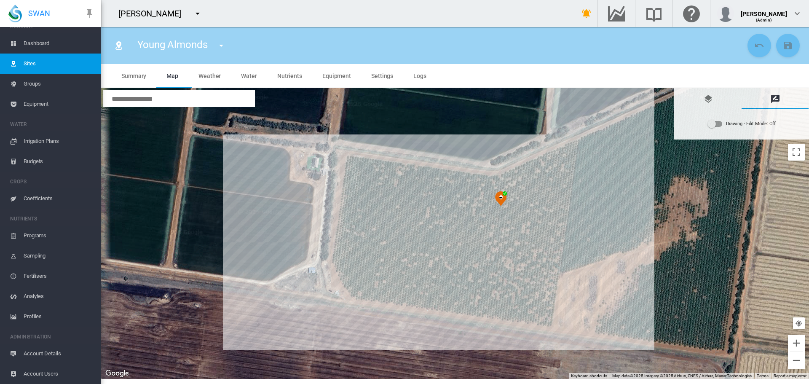
click at [721, 126] on div "Drawing - Edit Mode:\a Off" at bounding box center [715, 124] width 14 height 6
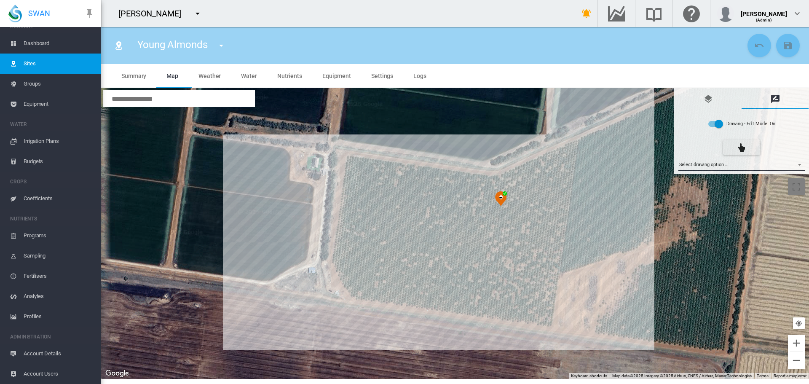
click at [801, 161] on md-select "Select drawing option ... None Site (IMU) Site Health Area Flow Meter Weather S…" at bounding box center [741, 164] width 127 height 13
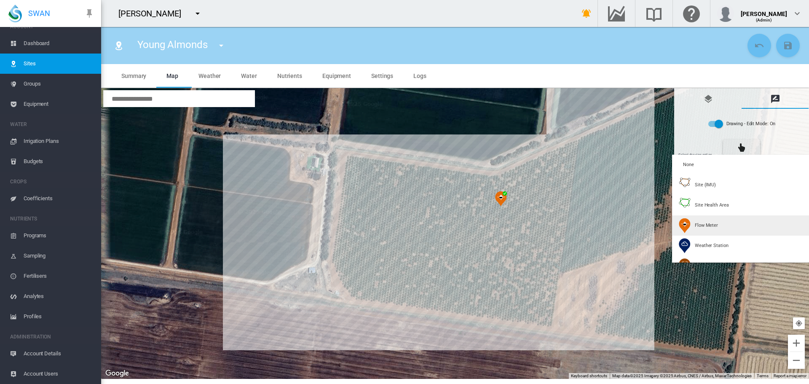
type input "*"
type input "**"
type input "******"
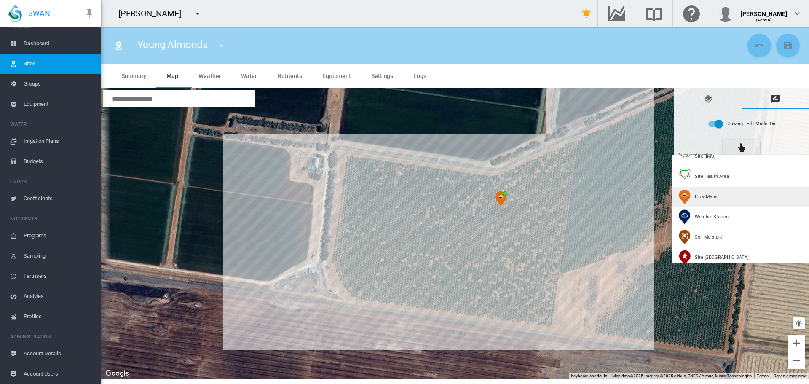
scroll to position [42, 0]
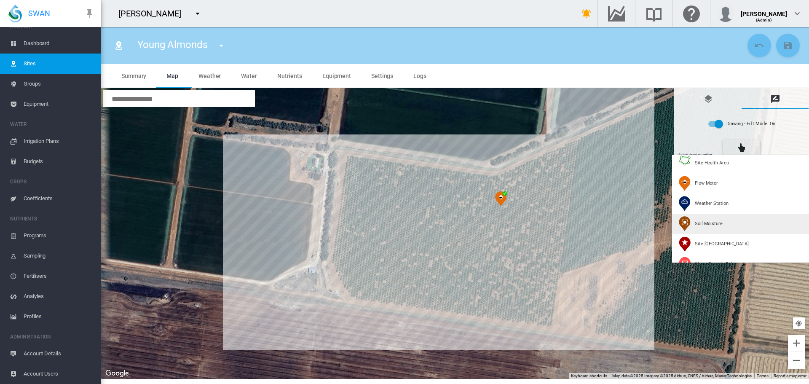
click at [703, 221] on span "Soil Moisture" at bounding box center [709, 223] width 28 height 6
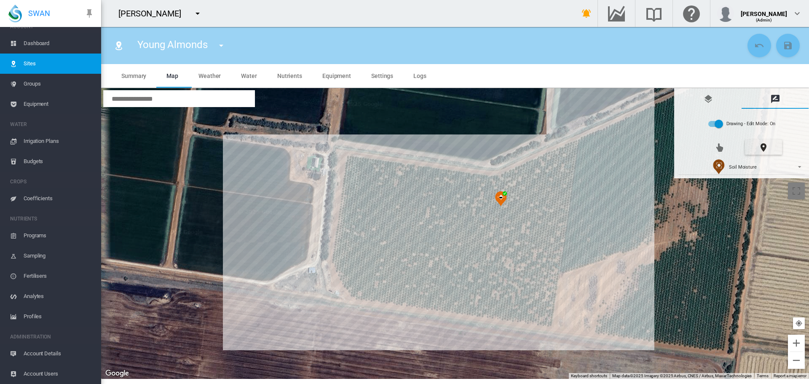
click at [430, 232] on div at bounding box center [455, 233] width 708 height 291
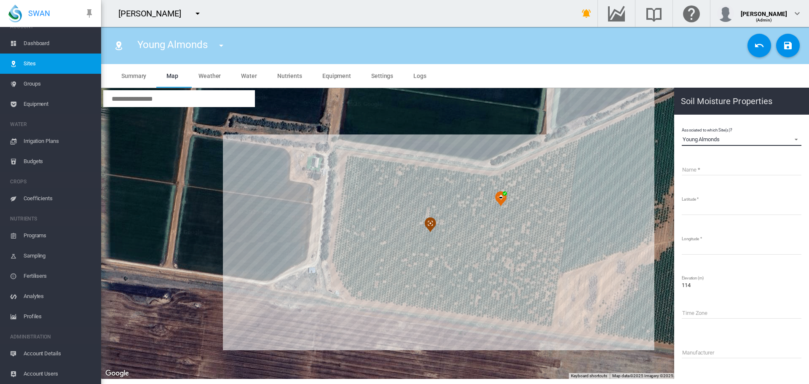
drag, startPoint x: 722, startPoint y: 138, endPoint x: 681, endPoint y: 122, distance: 44.7
click at [681, 122] on md-content "Associated to which Site(s)? Young Almonds [GEOGRAPHIC_DATA] Young Almonds Name…" at bounding box center [741, 283] width 128 height 331
copy div "Young Almonds"
click at [690, 168] on input "Name" at bounding box center [741, 169] width 120 height 13
paste input "**********"
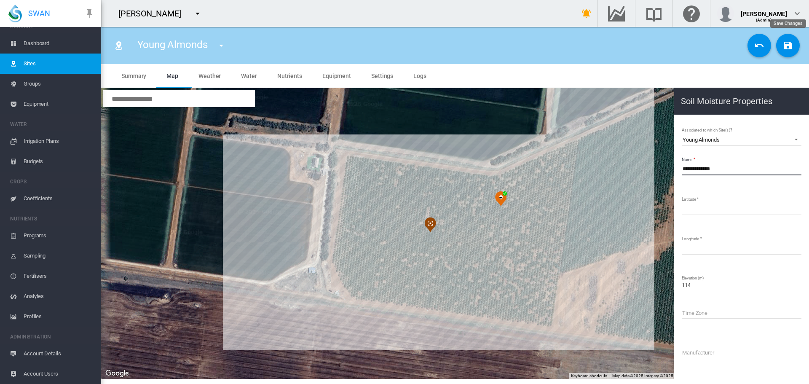
type input "**********"
click at [786, 46] on md-icon "icon-content-save" at bounding box center [788, 45] width 10 height 10
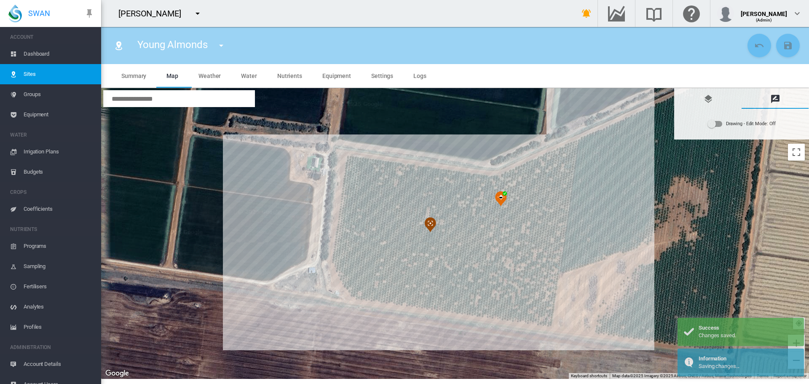
click at [35, 105] on span "Equipment" at bounding box center [59, 114] width 71 height 20
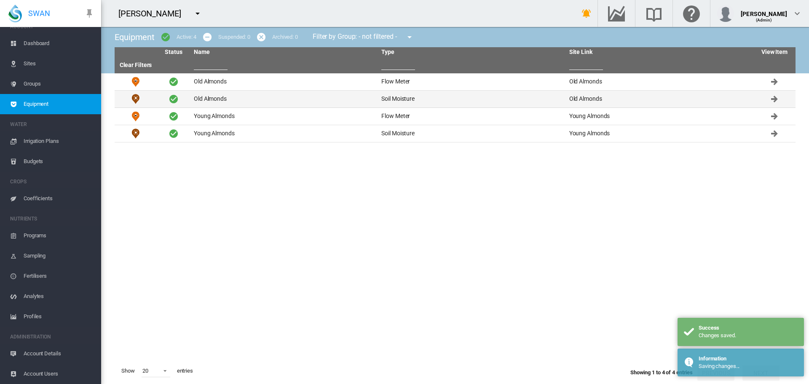
click at [199, 96] on td "Old Almonds" at bounding box center [283, 99] width 187 height 17
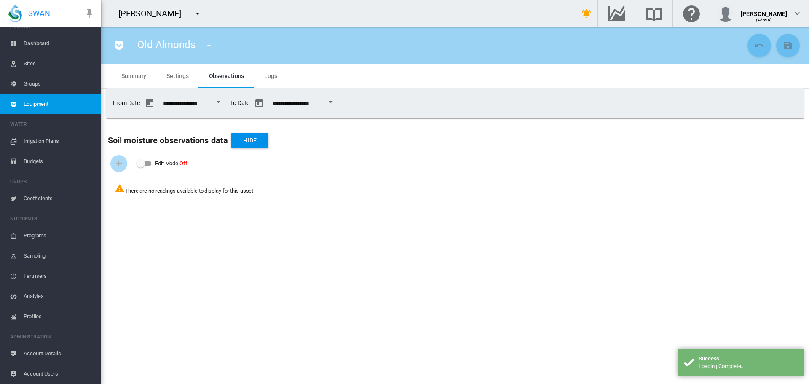
click at [170, 73] on span "Settings" at bounding box center [177, 75] width 22 height 7
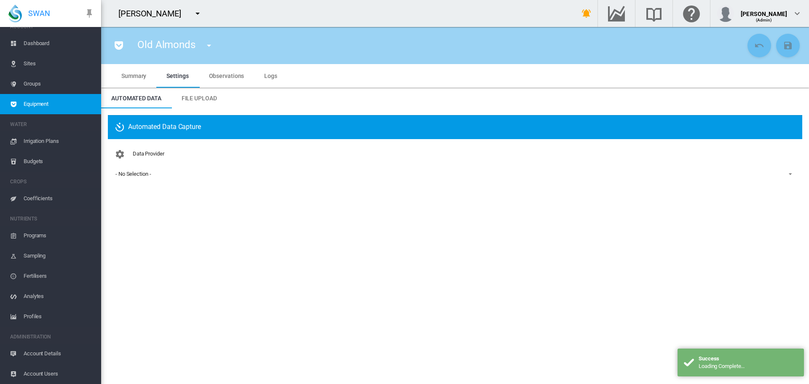
click at [127, 172] on div "- No Selection -" at bounding box center [132, 174] width 35 height 6
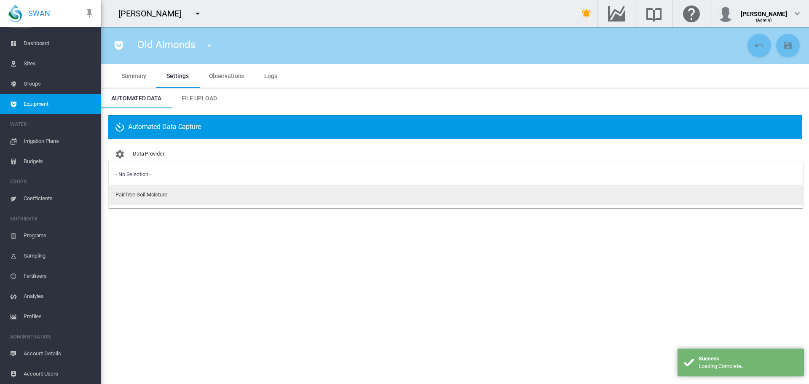
click at [137, 196] on div "PairTree Soil Moisture" at bounding box center [141, 195] width 52 height 8
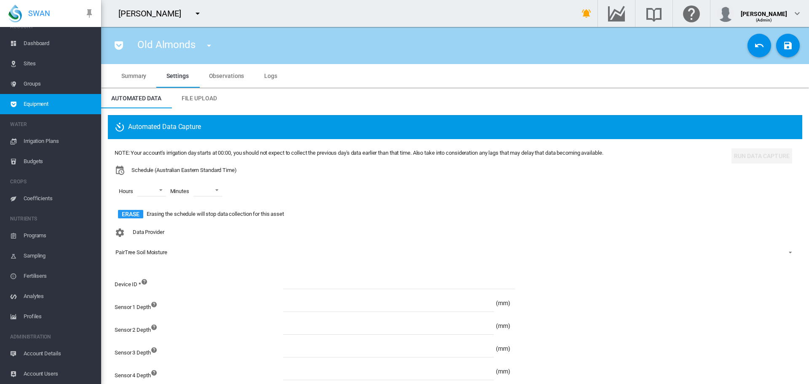
click at [306, 286] on input at bounding box center [399, 282] width 232 height 13
paste input "******"
type input "******"
click at [784, 47] on md-icon "icon-content-save" at bounding box center [788, 45] width 10 height 10
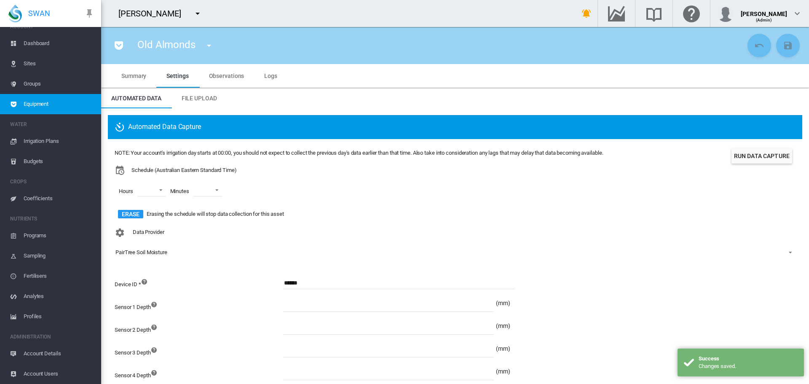
click at [749, 155] on button "Run Data Capture" at bounding box center [761, 155] width 61 height 15
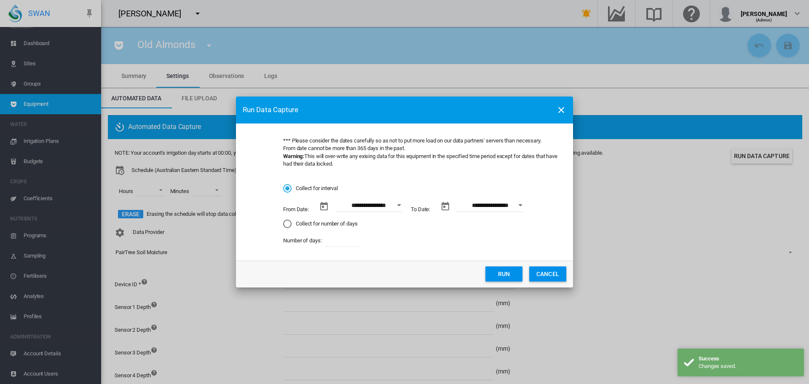
click at [288, 226] on div "Collect for number of days" at bounding box center [287, 223] width 8 height 8
click at [501, 270] on button "Run" at bounding box center [503, 273] width 37 height 15
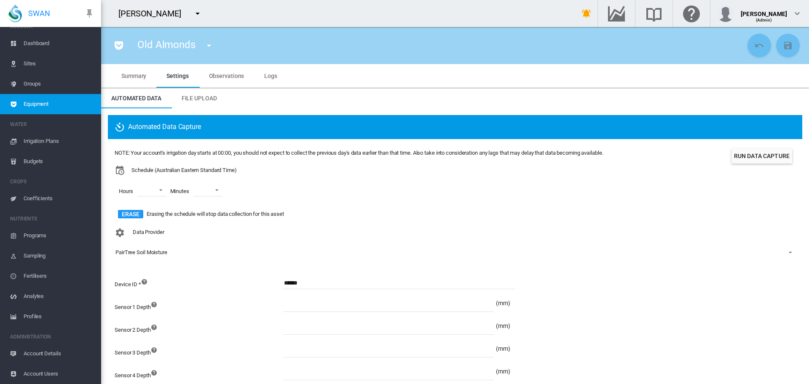
click at [211, 47] on md-icon "icon-menu-down" at bounding box center [209, 45] width 10 height 10
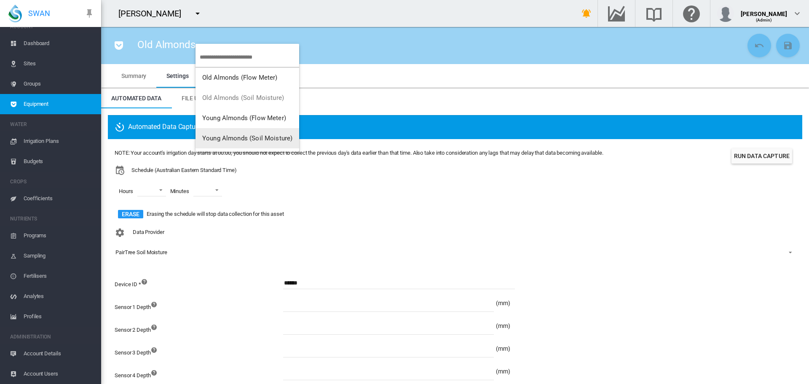
click at [227, 135] on span "Young Almonds (Soil Moisture)" at bounding box center [247, 138] width 90 height 8
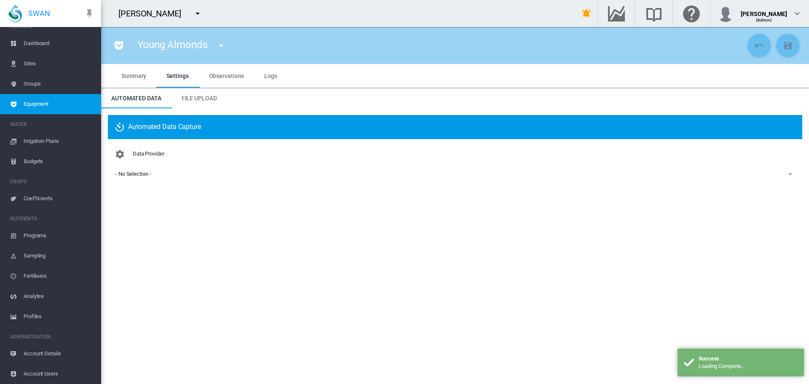
click at [137, 173] on div "- No Selection -" at bounding box center [132, 174] width 35 height 6
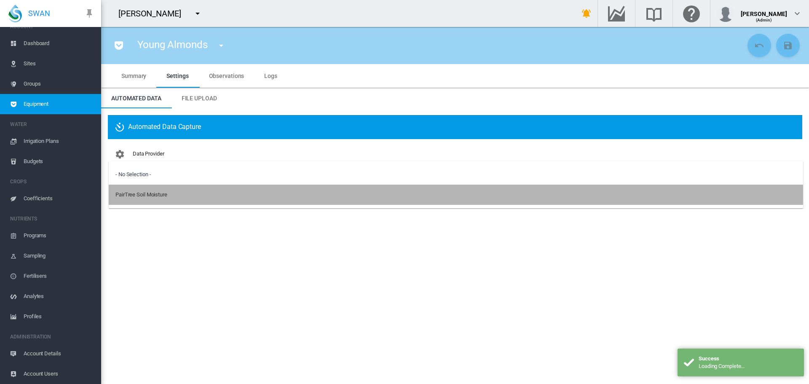
click at [141, 195] on div "PairTree Soil Moisture" at bounding box center [141, 195] width 52 height 8
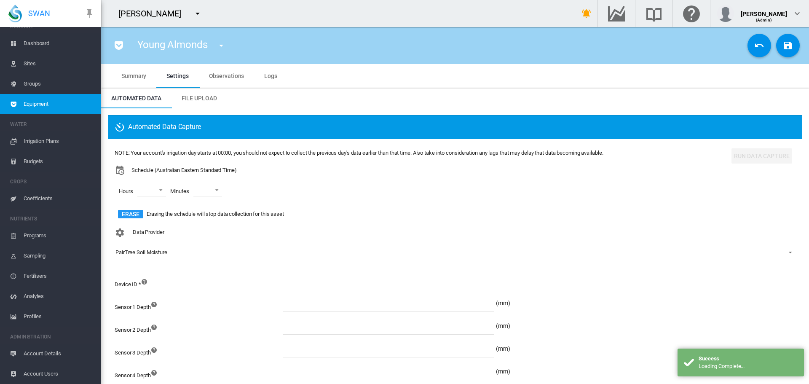
click at [316, 283] on input at bounding box center [399, 282] width 232 height 13
paste input "******"
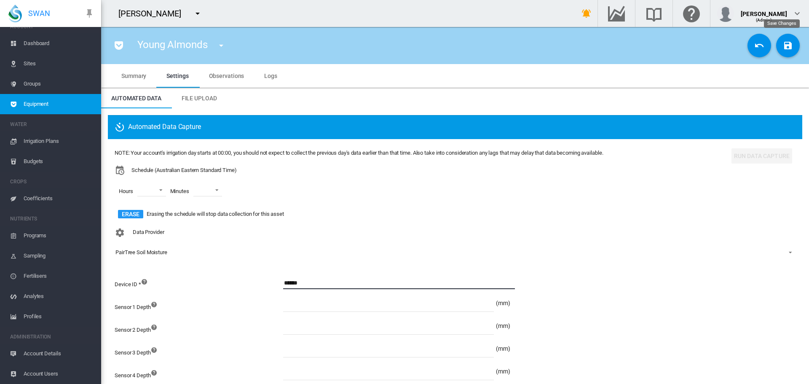
type input "******"
click at [783, 49] on md-icon "icon-content-save" at bounding box center [788, 45] width 10 height 10
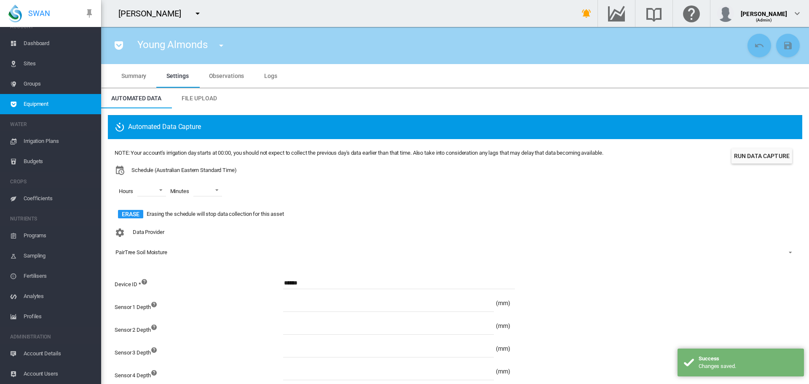
click at [43, 354] on span "Account Details" at bounding box center [59, 353] width 71 height 20
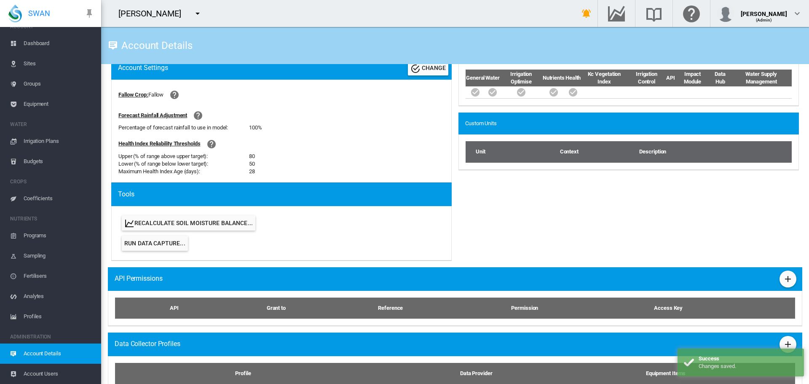
scroll to position [345, 0]
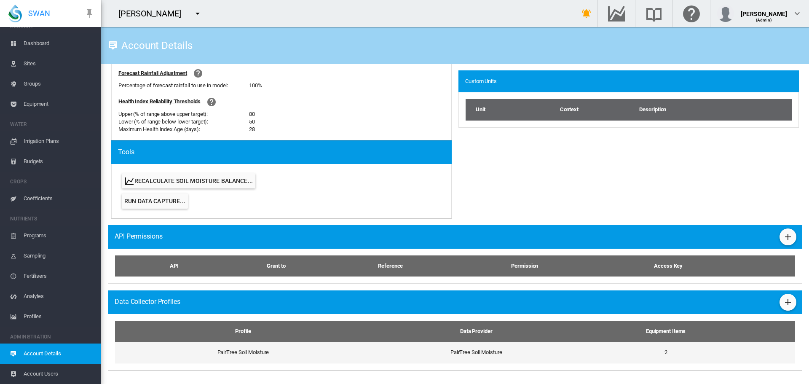
click at [256, 355] on td "PairTree Soil Moisture" at bounding box center [239, 352] width 249 height 21
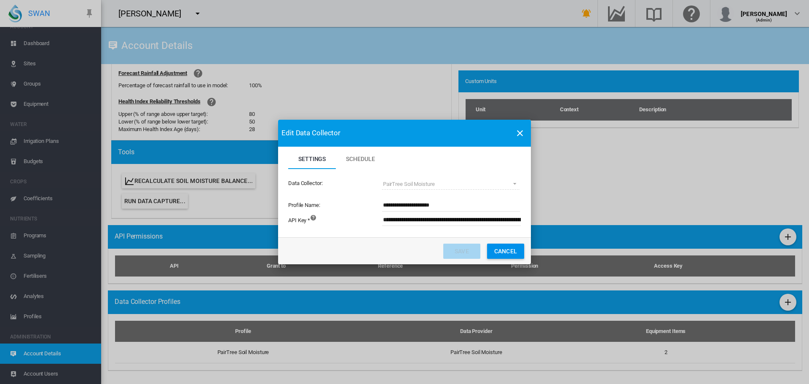
click at [369, 159] on span "Schedule" at bounding box center [360, 158] width 29 height 7
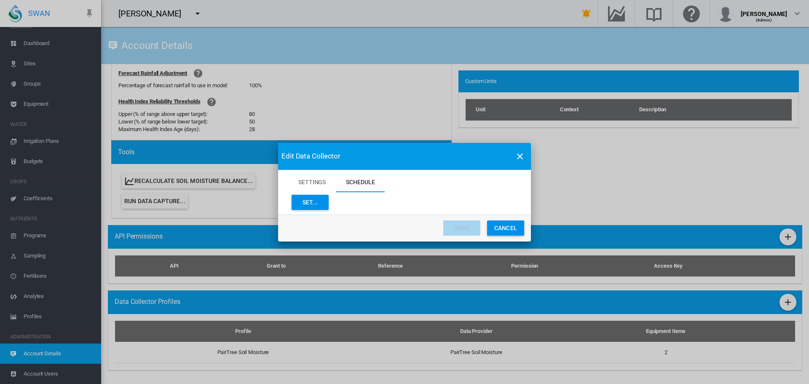
click at [321, 198] on button "Set..." at bounding box center [309, 202] width 37 height 15
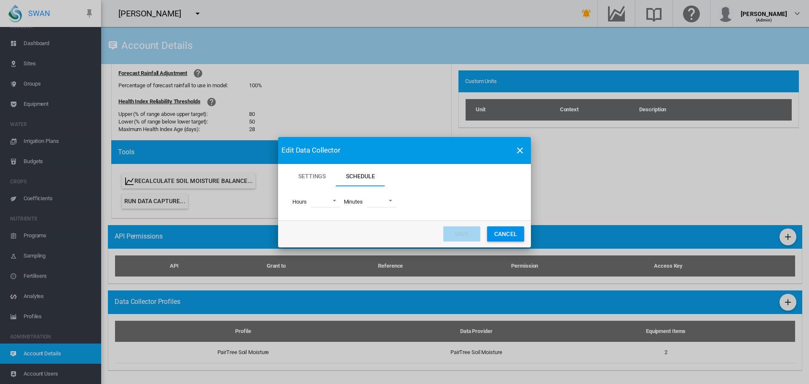
click at [332, 200] on md-select "00 01 02 03 04 05 06 07 08 09 10 11 12 13 14 15 16 17 18 19 20 21 22 23" at bounding box center [325, 201] width 29 height 13
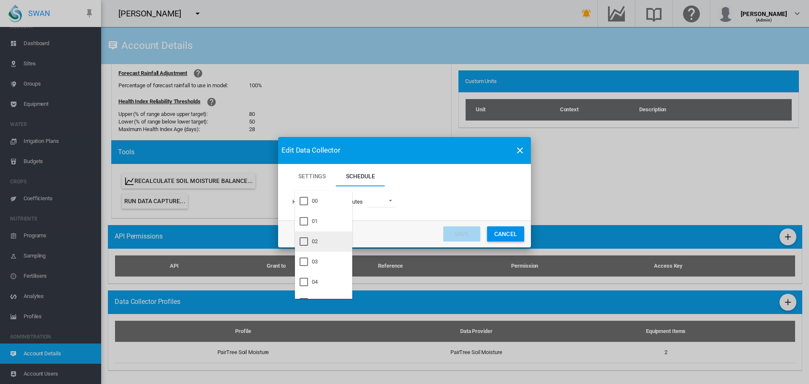
click at [308, 240] on div at bounding box center [303, 241] width 8 height 8
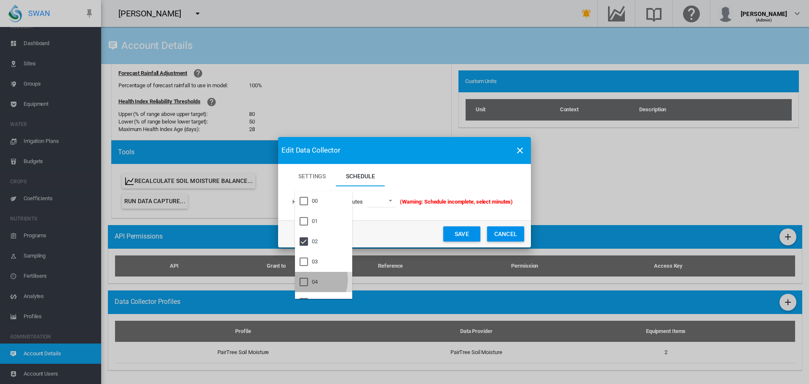
click at [304, 279] on div at bounding box center [303, 282] width 8 height 8
click at [304, 236] on div at bounding box center [303, 238] width 8 height 8
click at [395, 200] on md-backdrop at bounding box center [404, 192] width 809 height 384
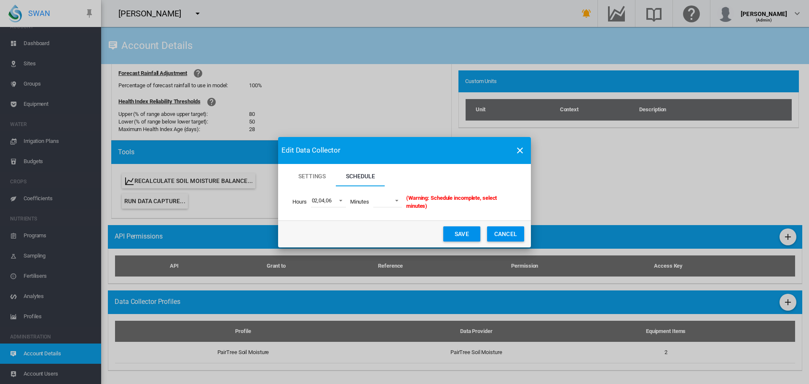
click at [397, 200] on span "Settings Schedule ..." at bounding box center [394, 200] width 10 height 8
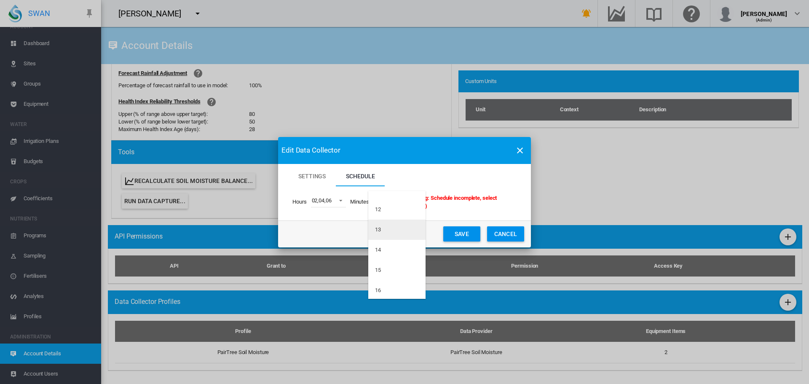
scroll to position [295, 0]
click at [380, 231] on div "15" at bounding box center [378, 230] width 6 height 8
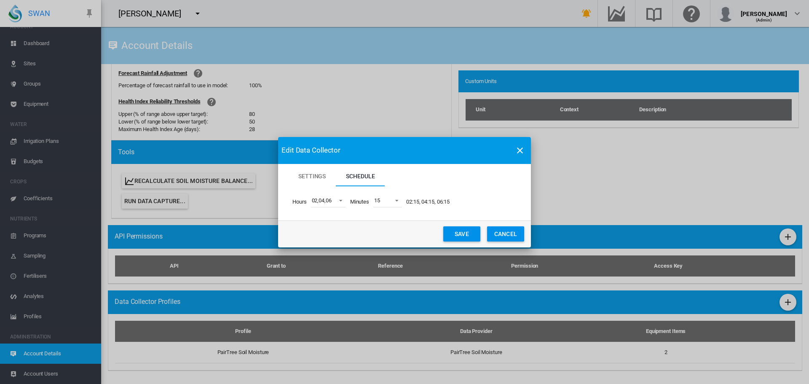
click at [454, 232] on button "Save" at bounding box center [461, 233] width 37 height 15
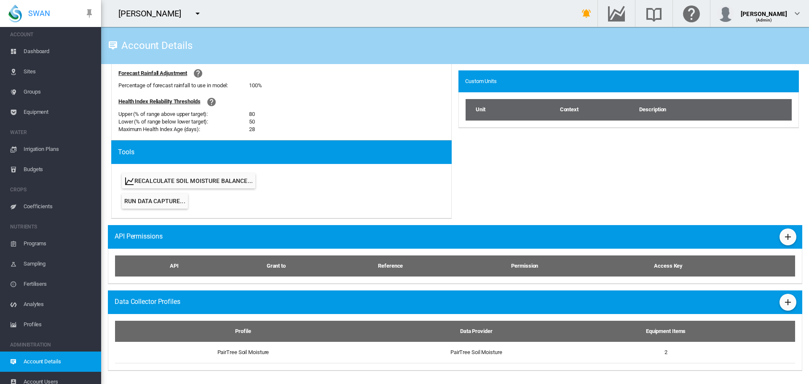
scroll to position [0, 0]
click at [39, 113] on span "Equipment" at bounding box center [59, 114] width 71 height 20
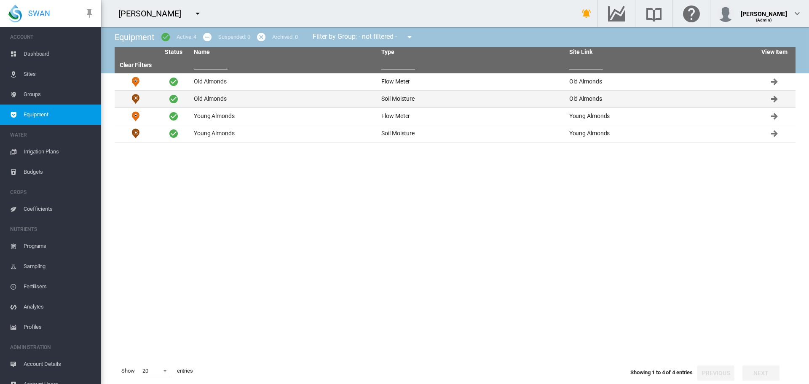
click at [213, 97] on td "Old Almonds" at bounding box center [283, 99] width 187 height 17
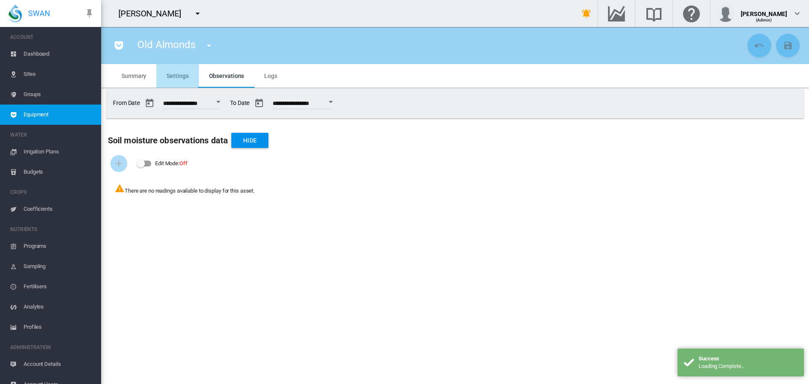
click at [182, 76] on span "Settings" at bounding box center [177, 75] width 22 height 7
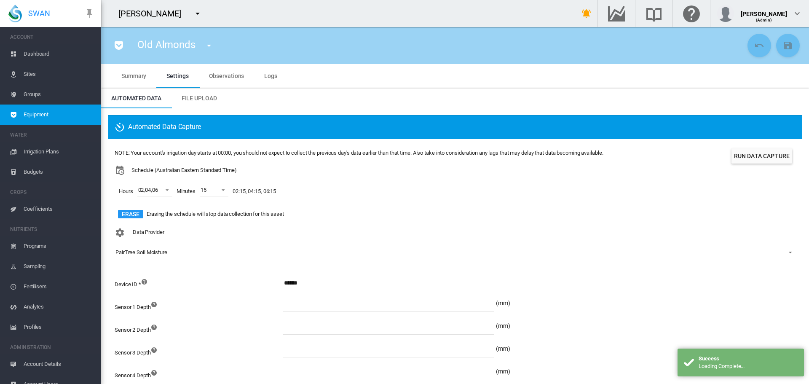
click at [268, 76] on span "Logs" at bounding box center [270, 75] width 13 height 7
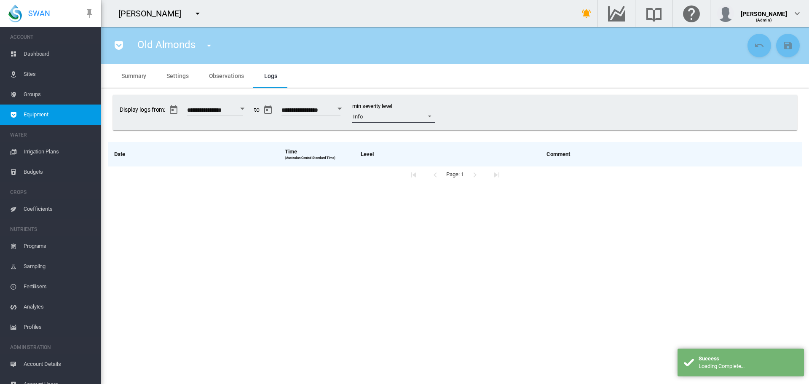
click at [432, 115] on span at bounding box center [427, 116] width 10 height 8
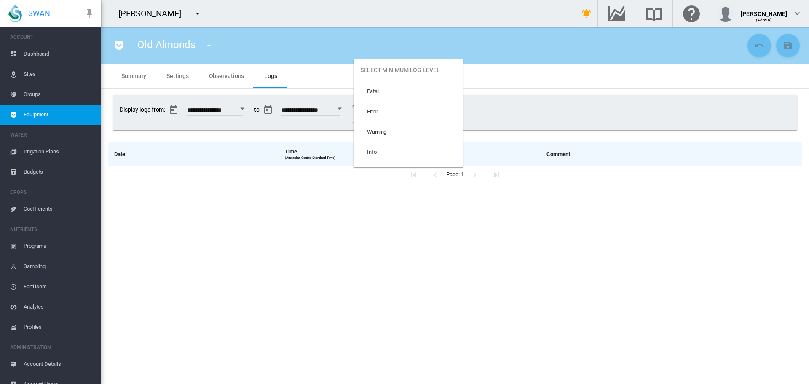
scroll to position [35, 0]
click at [418, 156] on md-option "Trace" at bounding box center [408, 157] width 110 height 20
